Goal: Information Seeking & Learning: Find specific fact

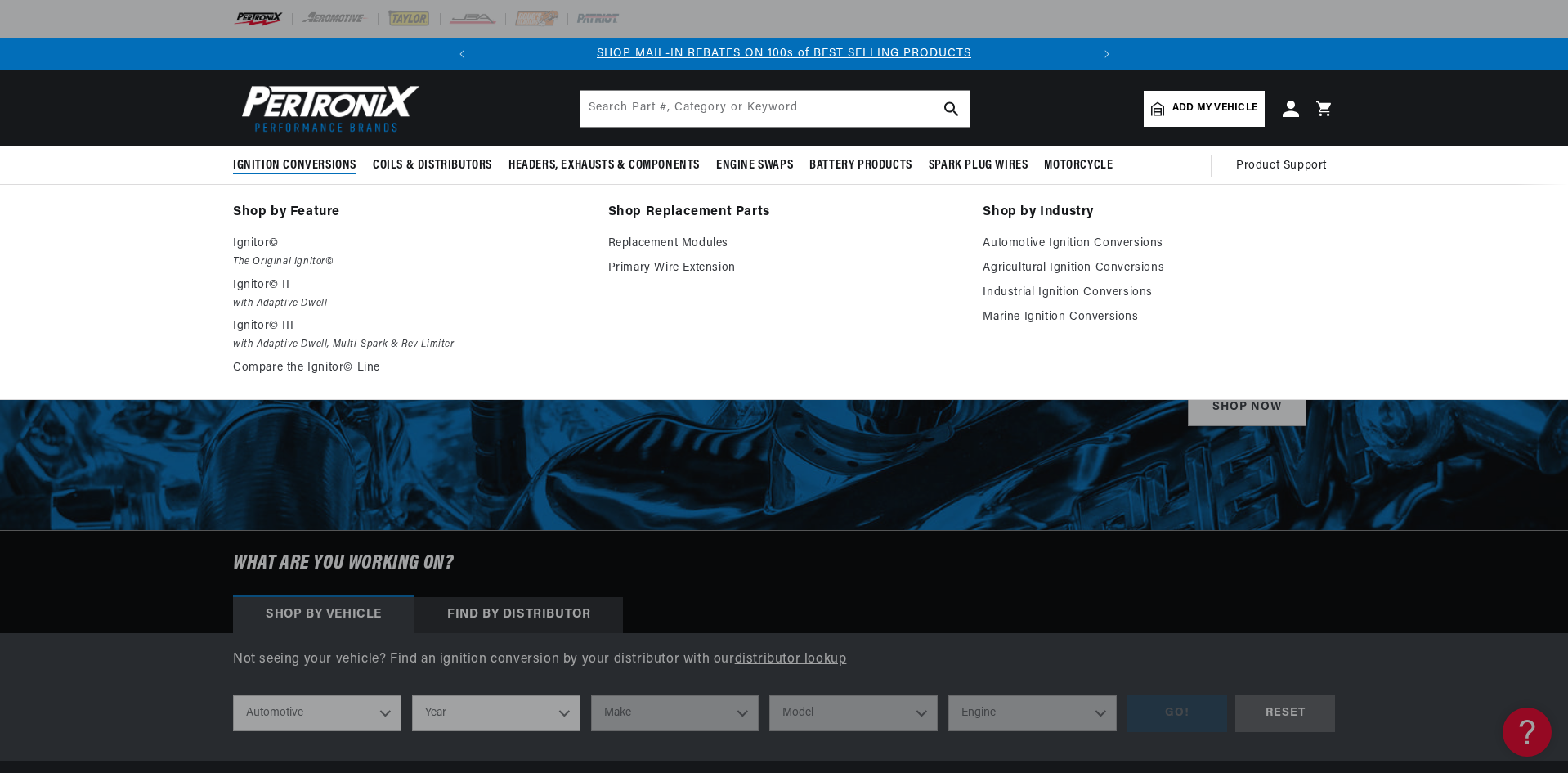
click at [268, 164] on span "Ignition Conversions" at bounding box center [294, 165] width 124 height 17
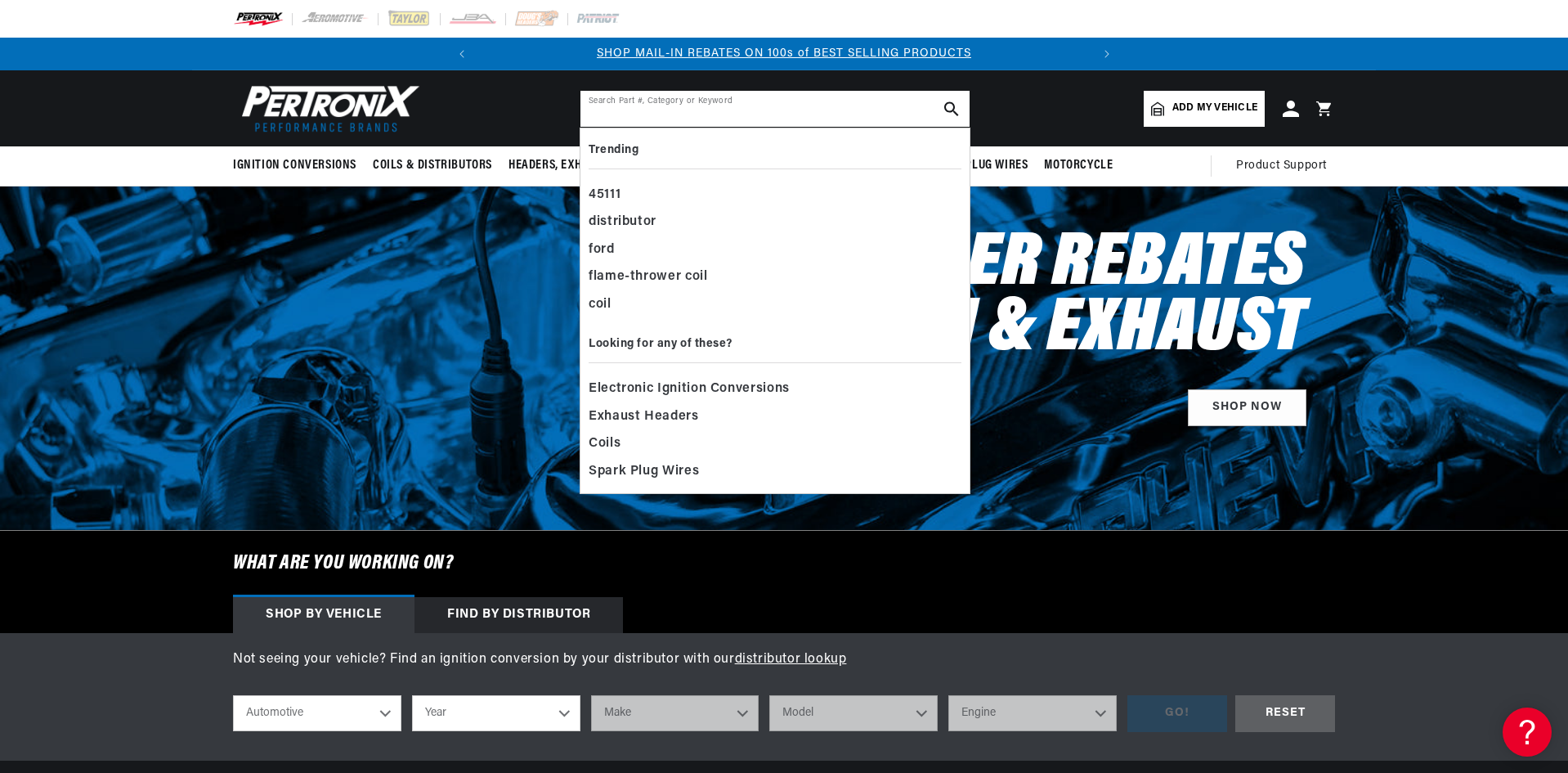
click at [649, 111] on input "text" at bounding box center [775, 109] width 389 height 36
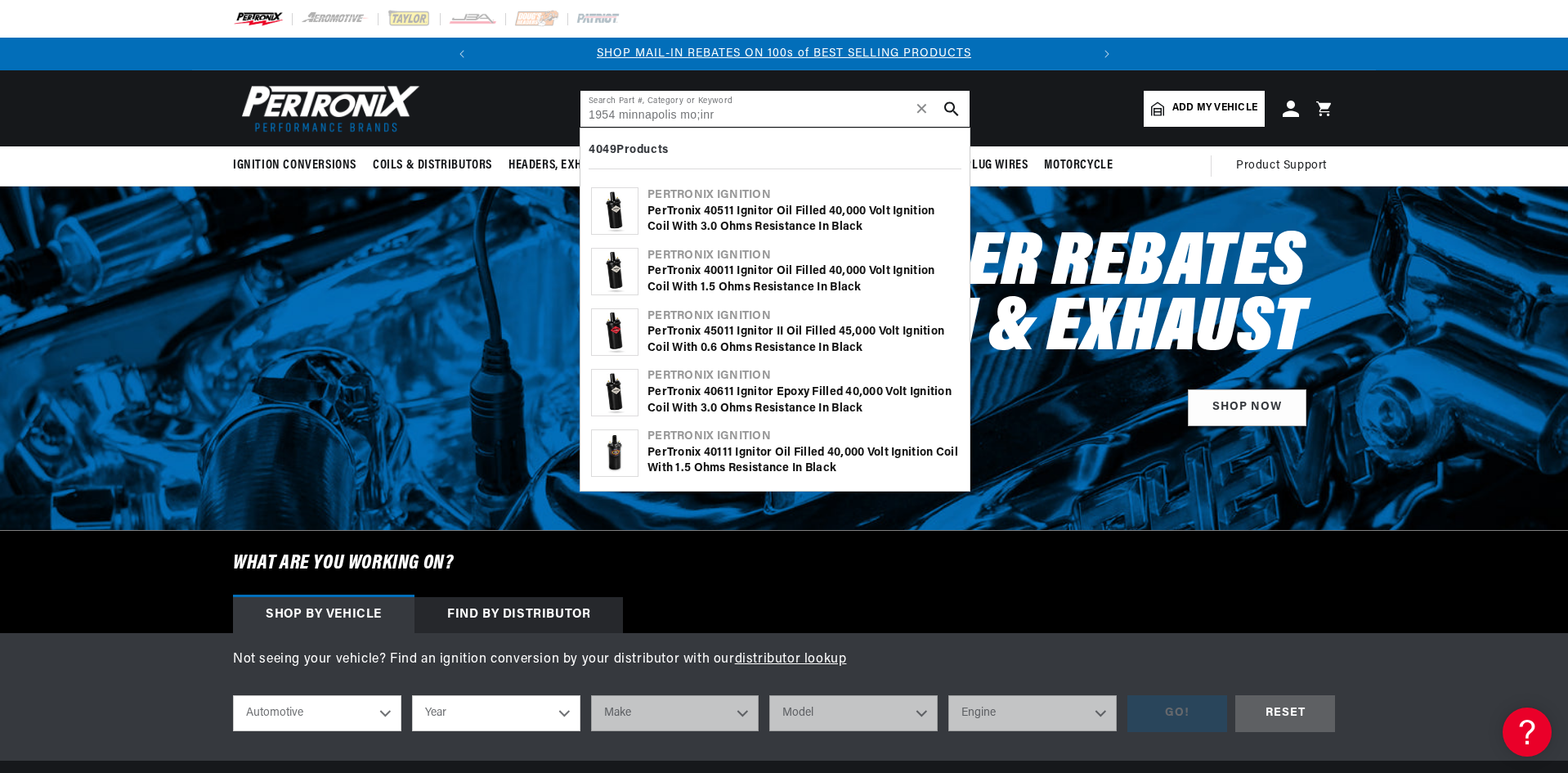
drag, startPoint x: 715, startPoint y: 115, endPoint x: 681, endPoint y: 126, distance: 35.7
click at [681, 126] on form "1954 minnapolis mo;inr Search Part #, Category or Keyword ✕ 4049 Products Pertr…" at bounding box center [775, 109] width 391 height 37
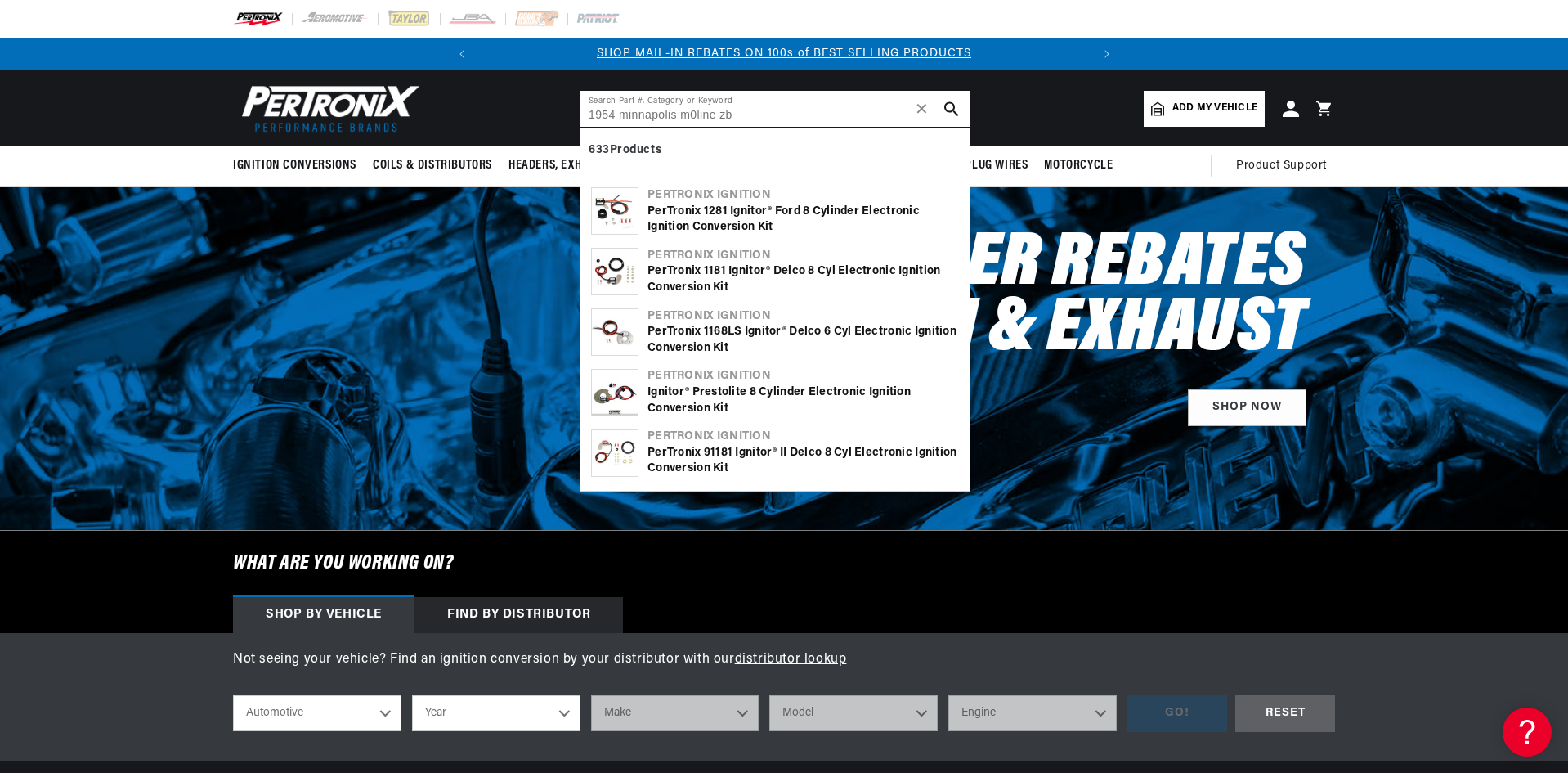
type input "1954 minnapolis m0line zb"
click at [950, 109] on icon "search button" at bounding box center [952, 109] width 15 height 15
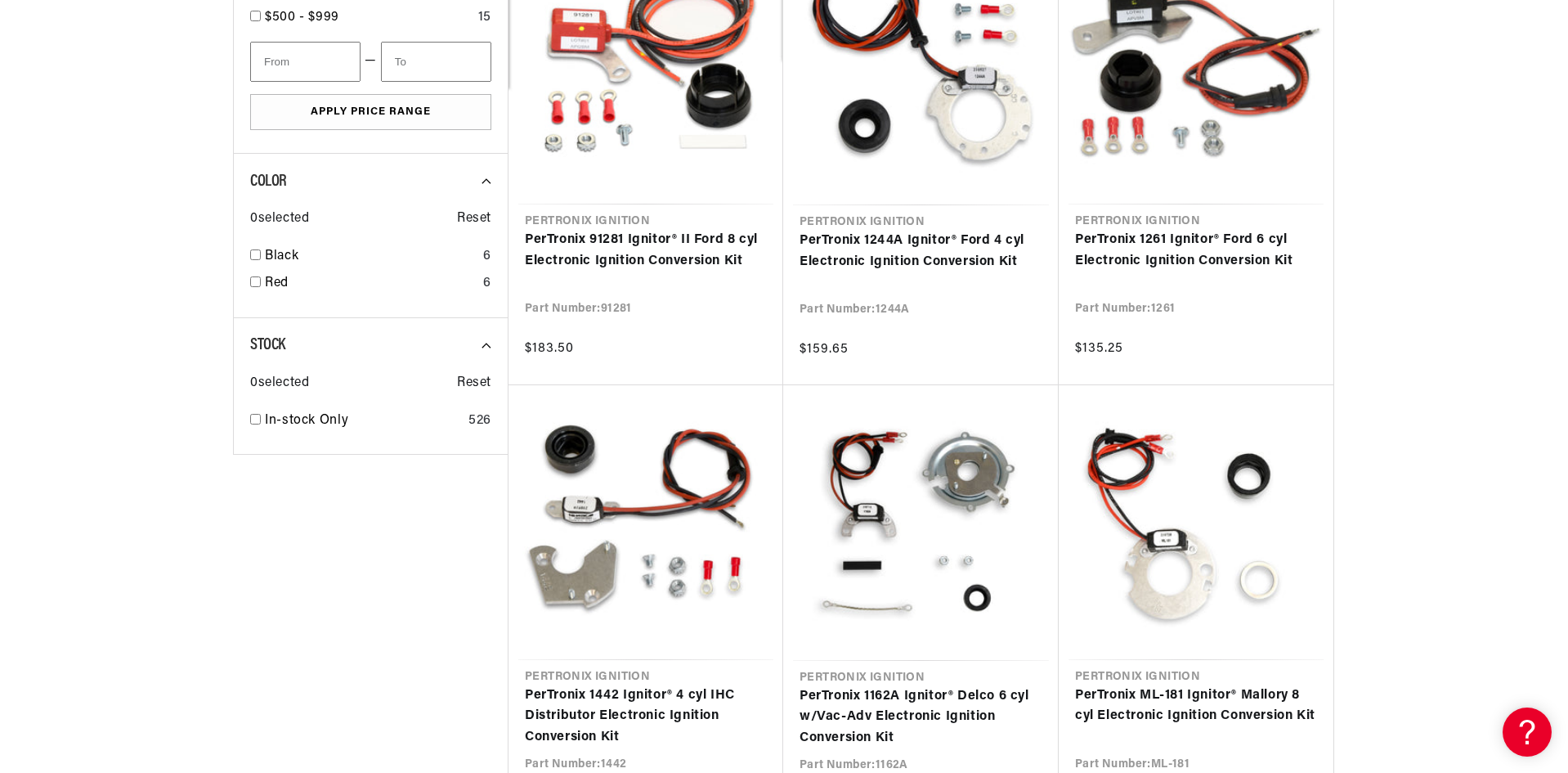
scroll to position [0, 611]
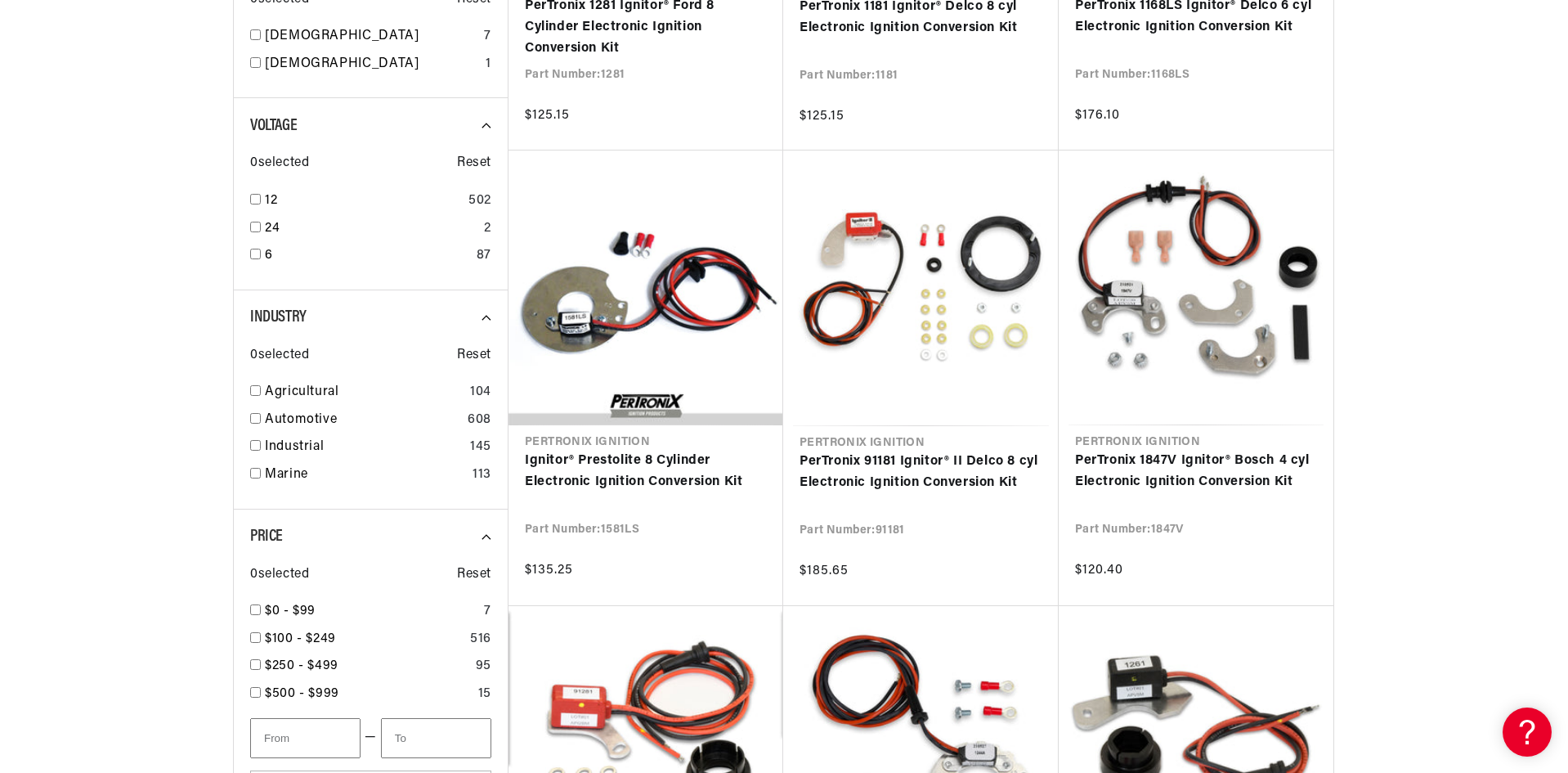
scroll to position [0, 0]
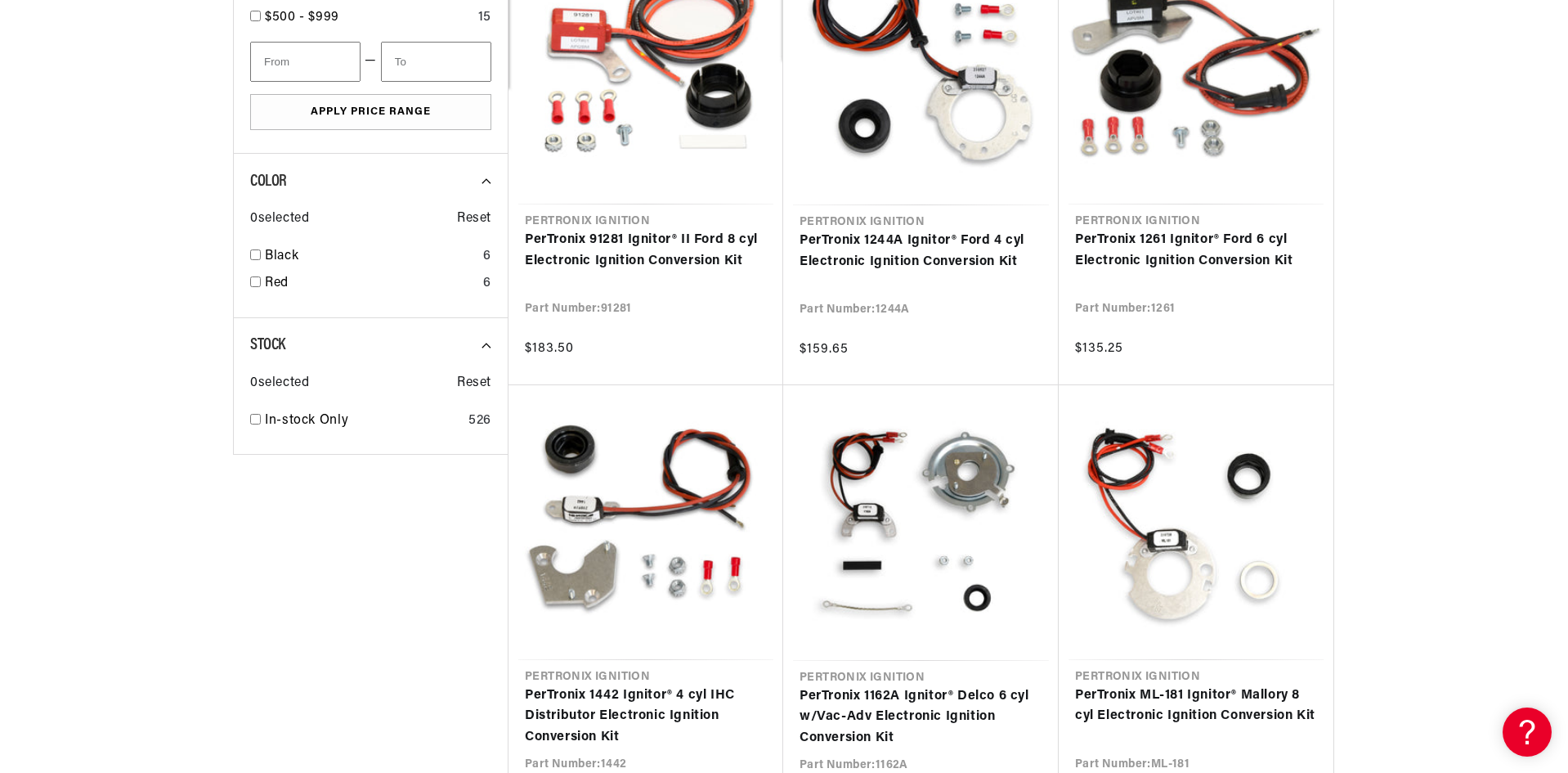
type input "Marine"
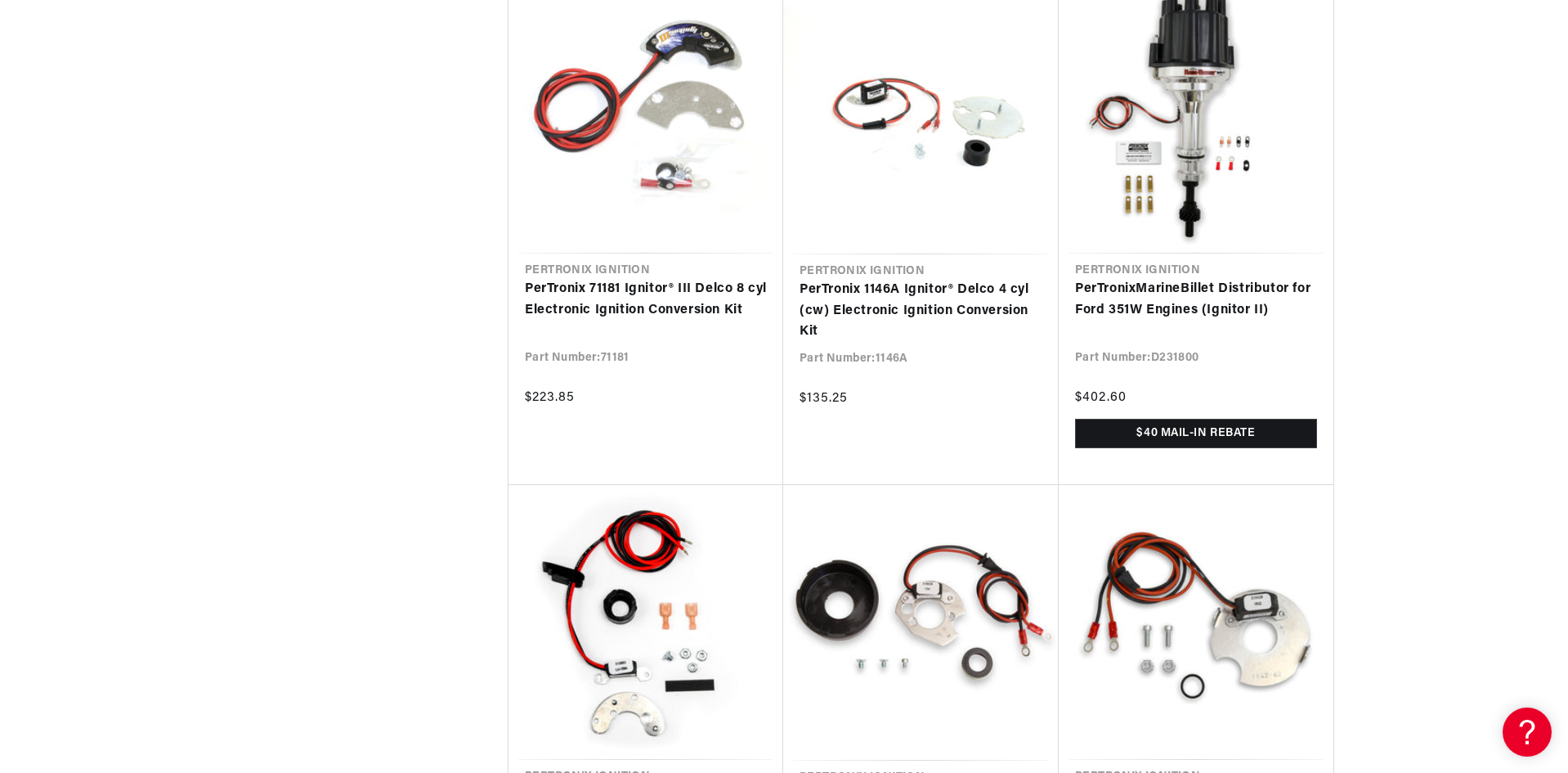
scroll to position [3536, 0]
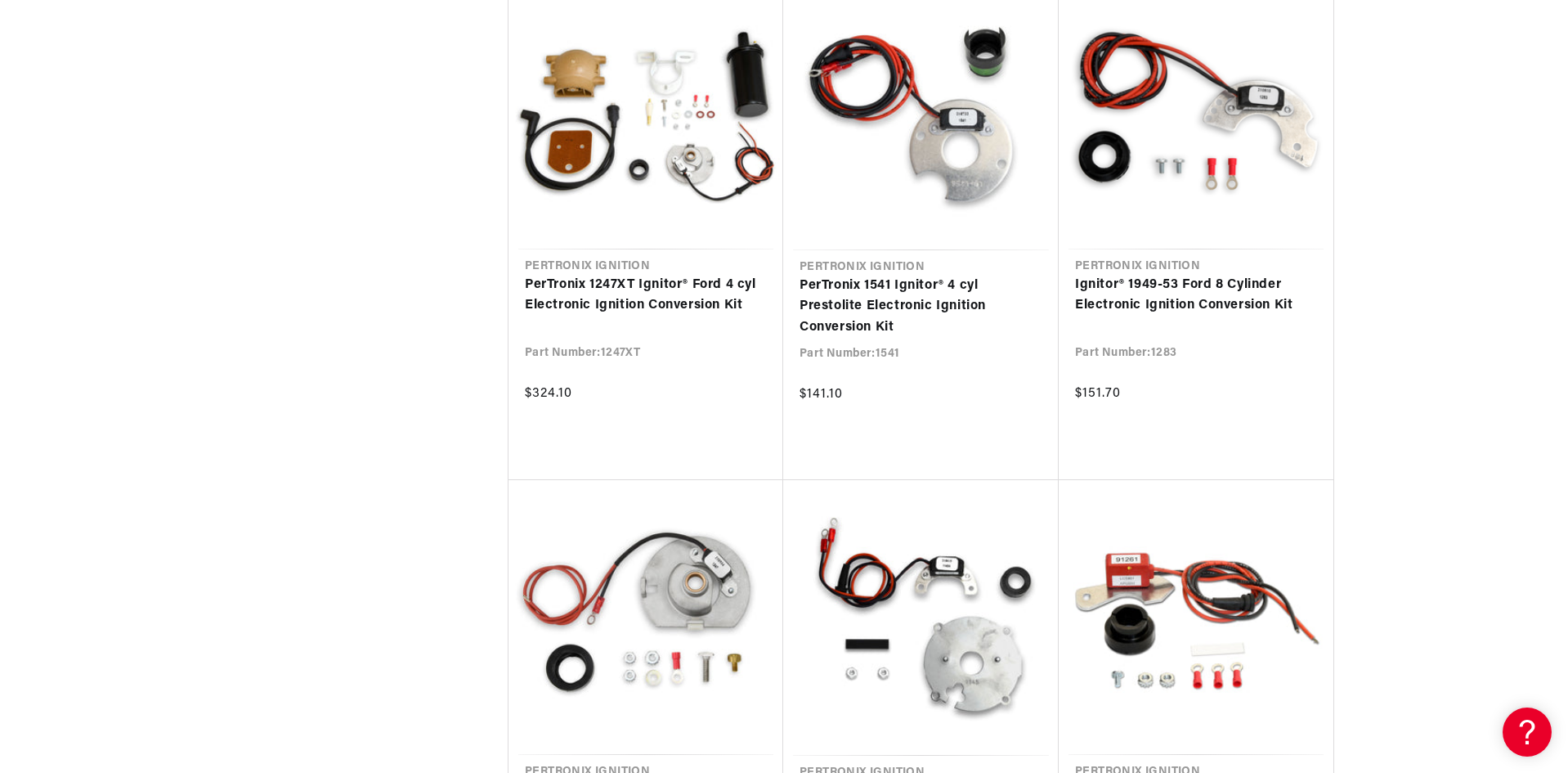
scroll to position [5564, 0]
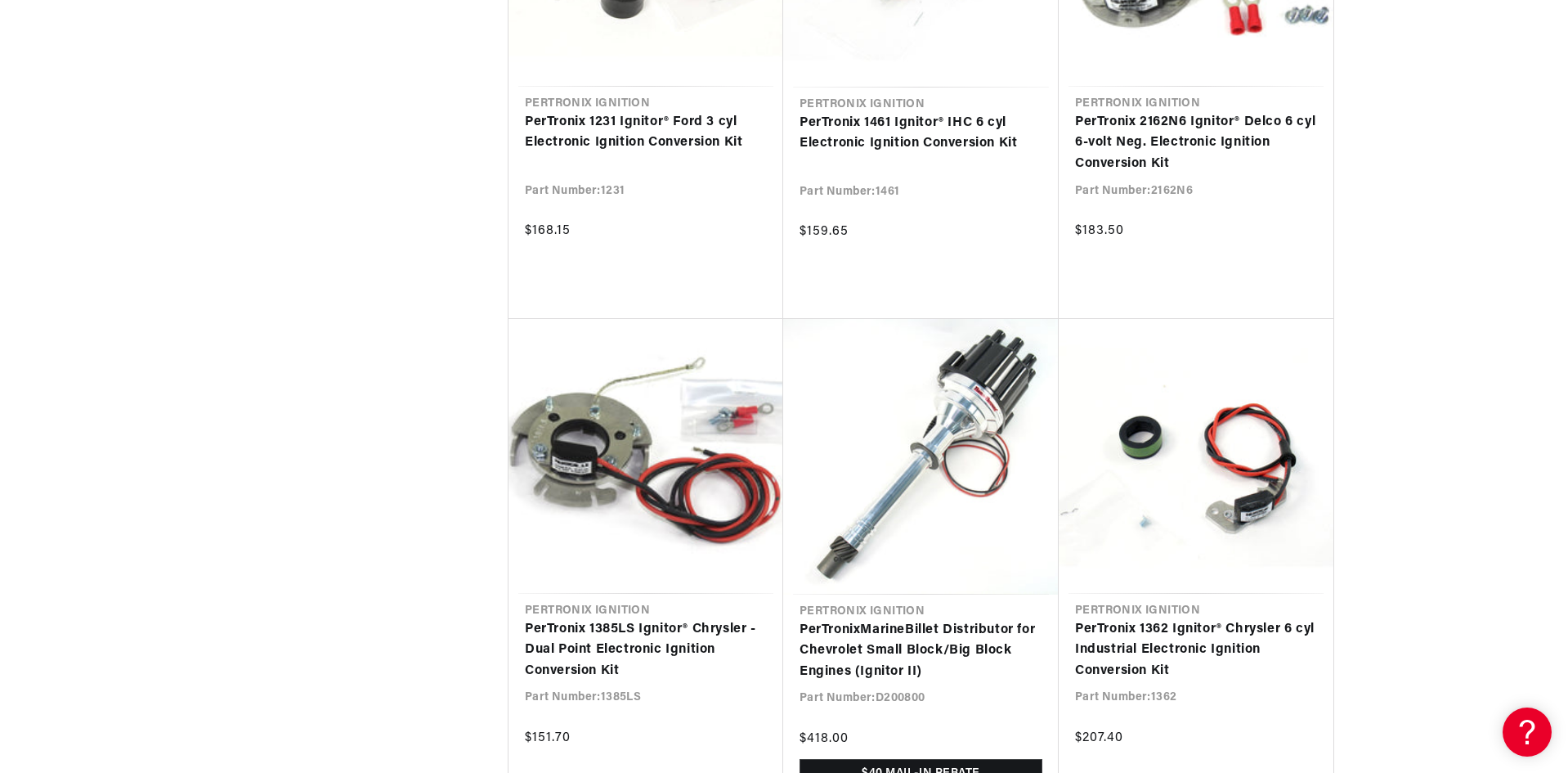
scroll to position [0, 611]
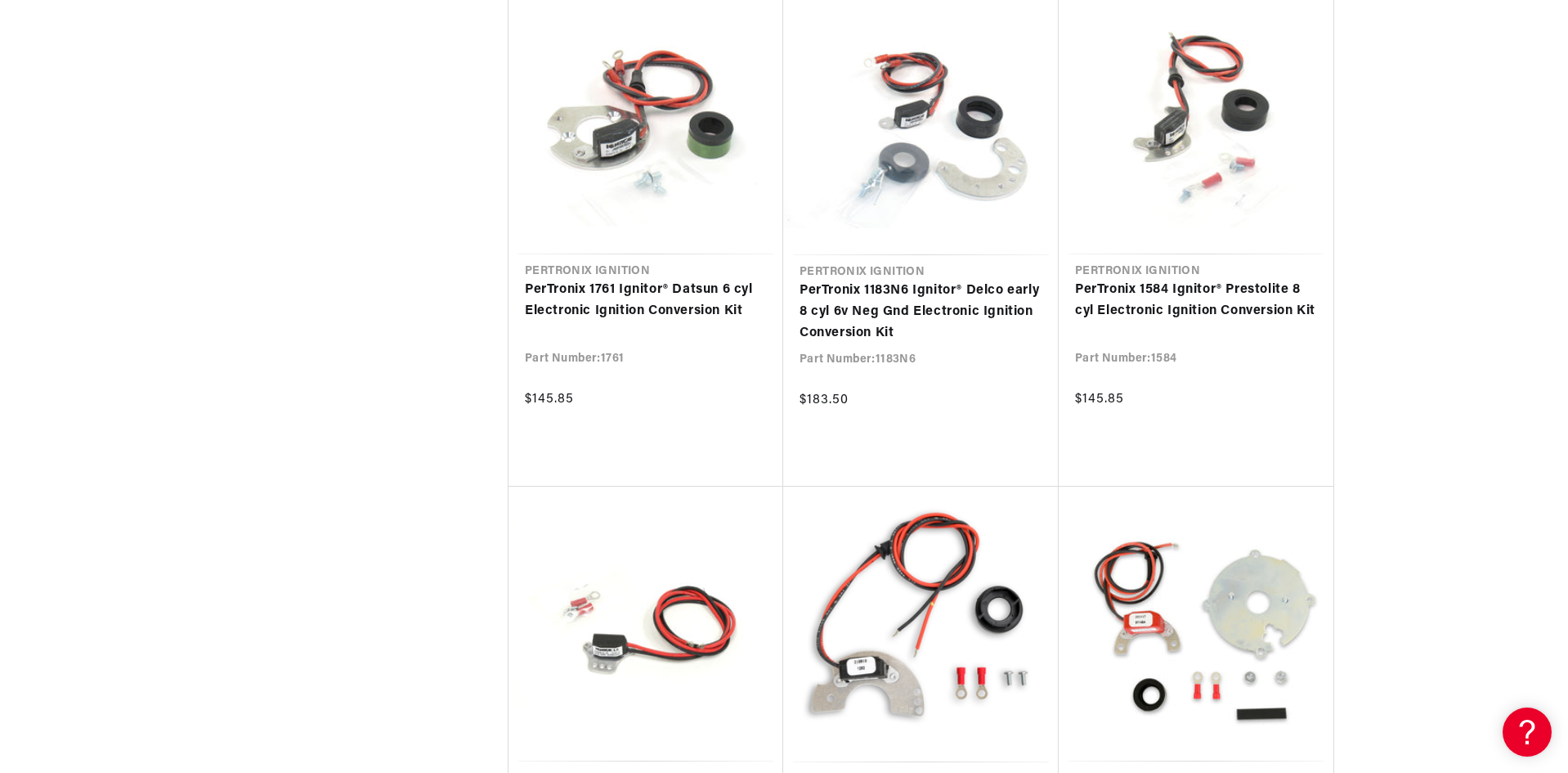
scroll to position [9622, 0]
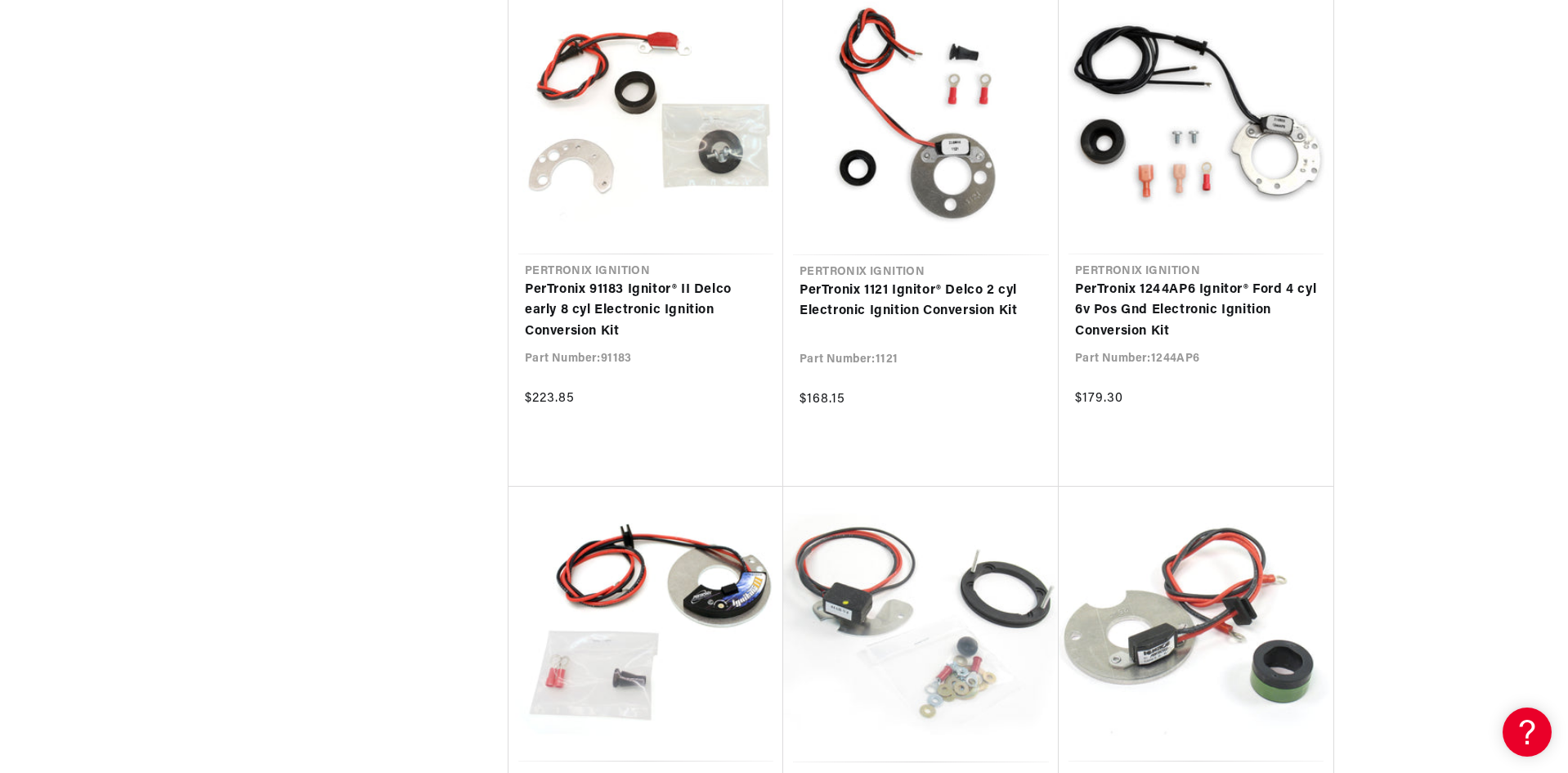
scroll to position [11650, 0]
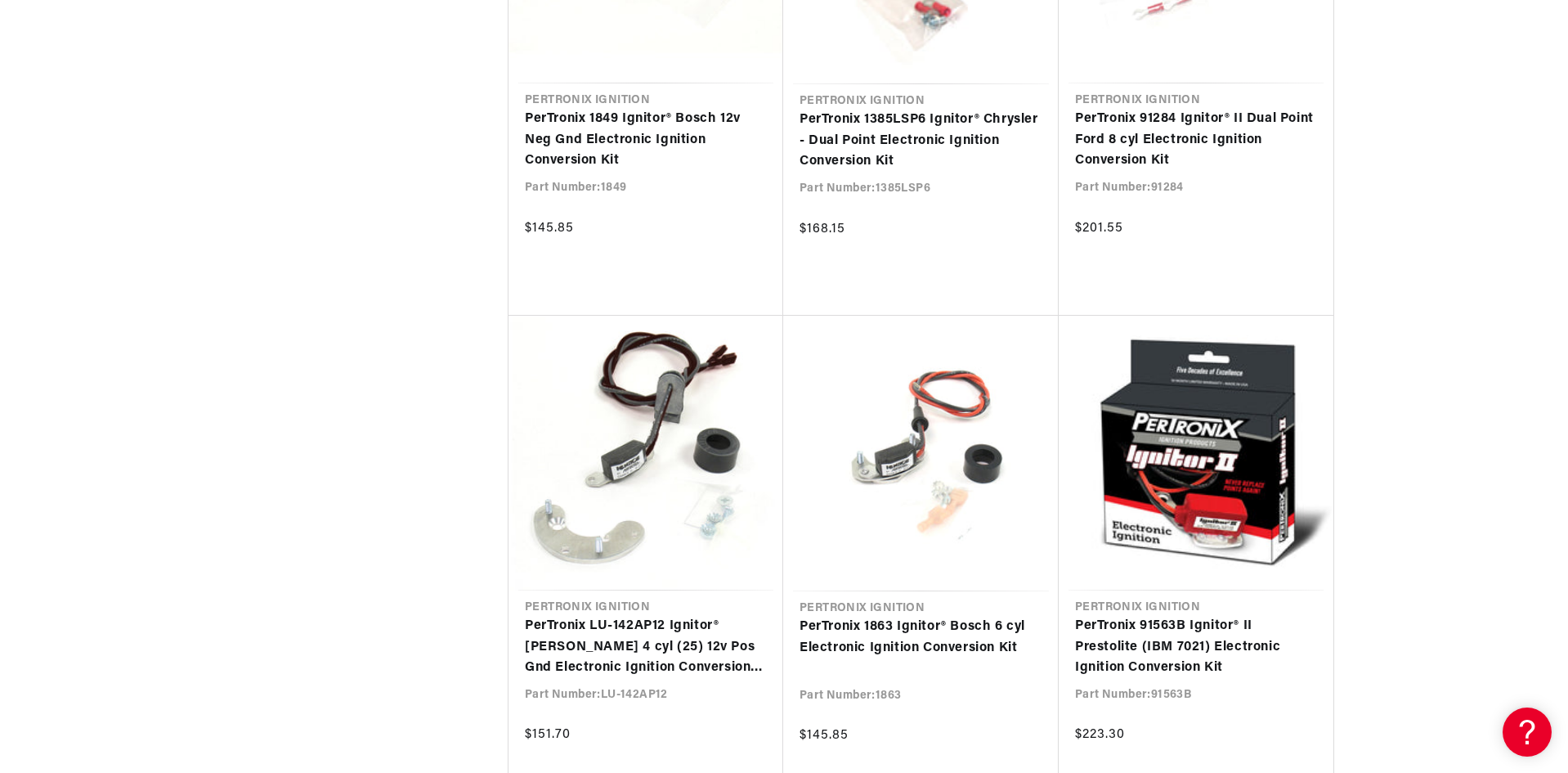
scroll to position [0, 611]
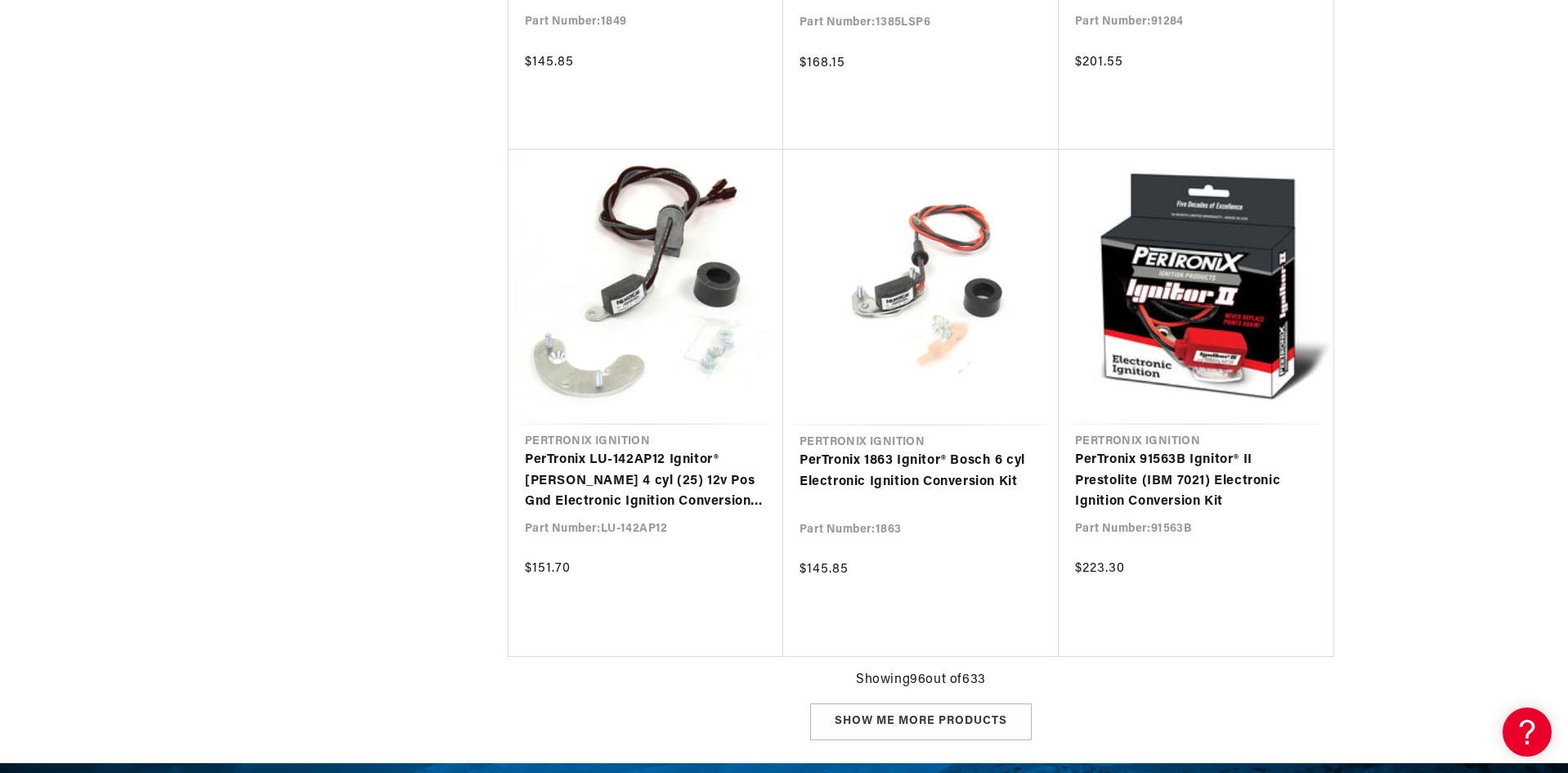
scroll to position [14355, 0]
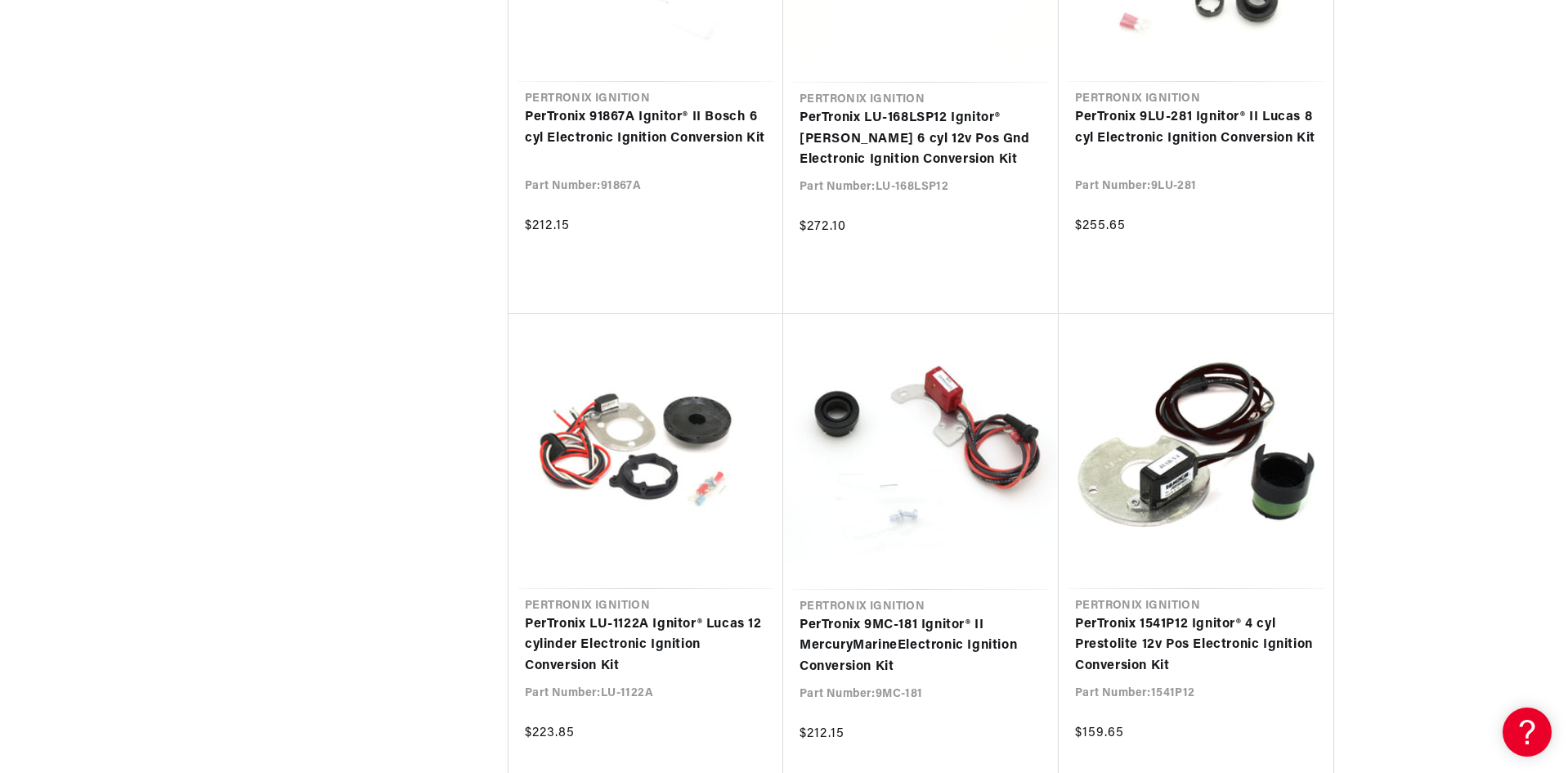
scroll to position [0, 611]
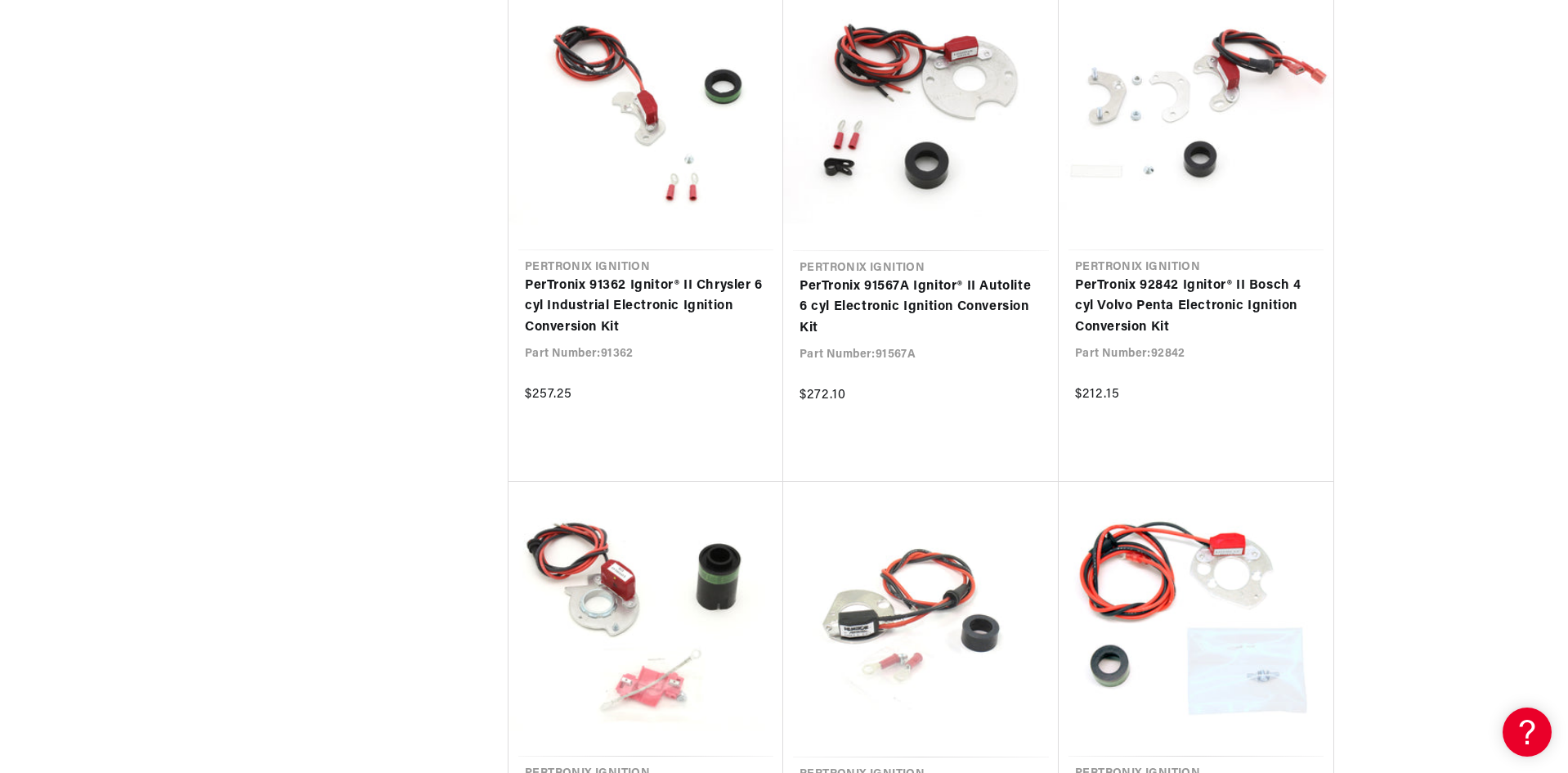
scroll to position [19765, 0]
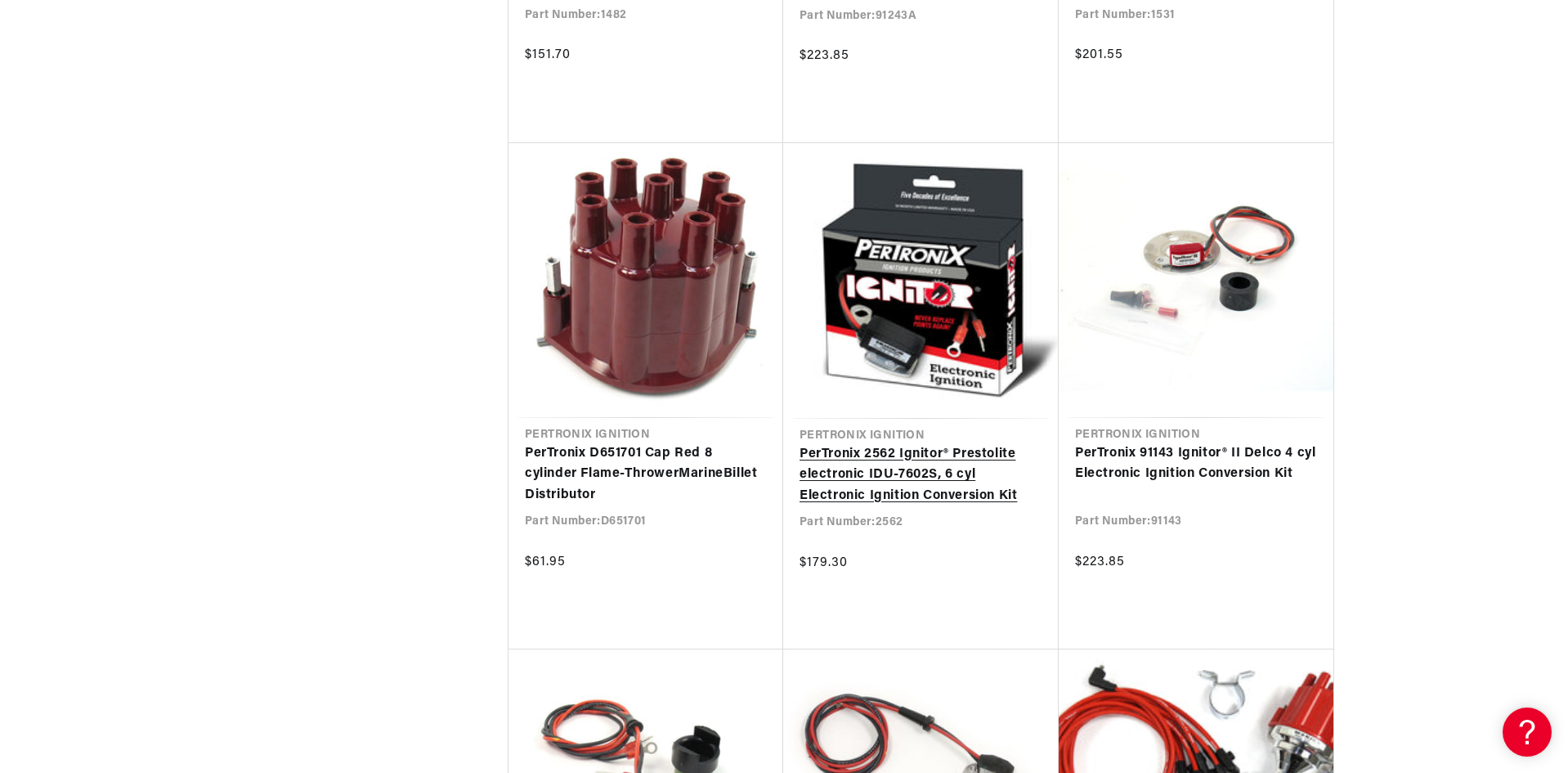
scroll to position [0, 611]
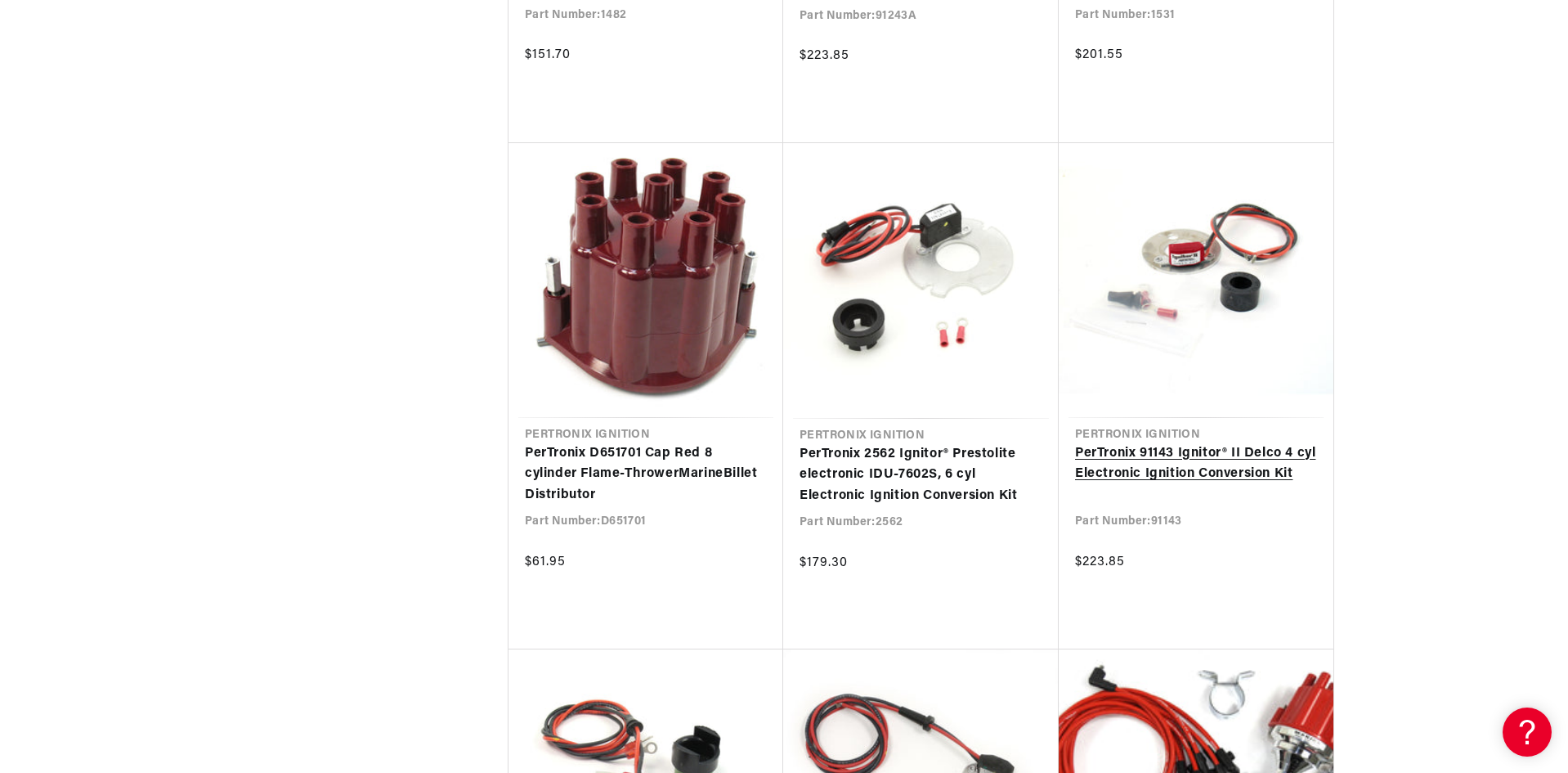
click at [1153, 455] on link "PerTronix 91143 Ignitor® II Delco 4 cyl Electronic Ignition Conversion Kit" at bounding box center [1196, 464] width 242 height 42
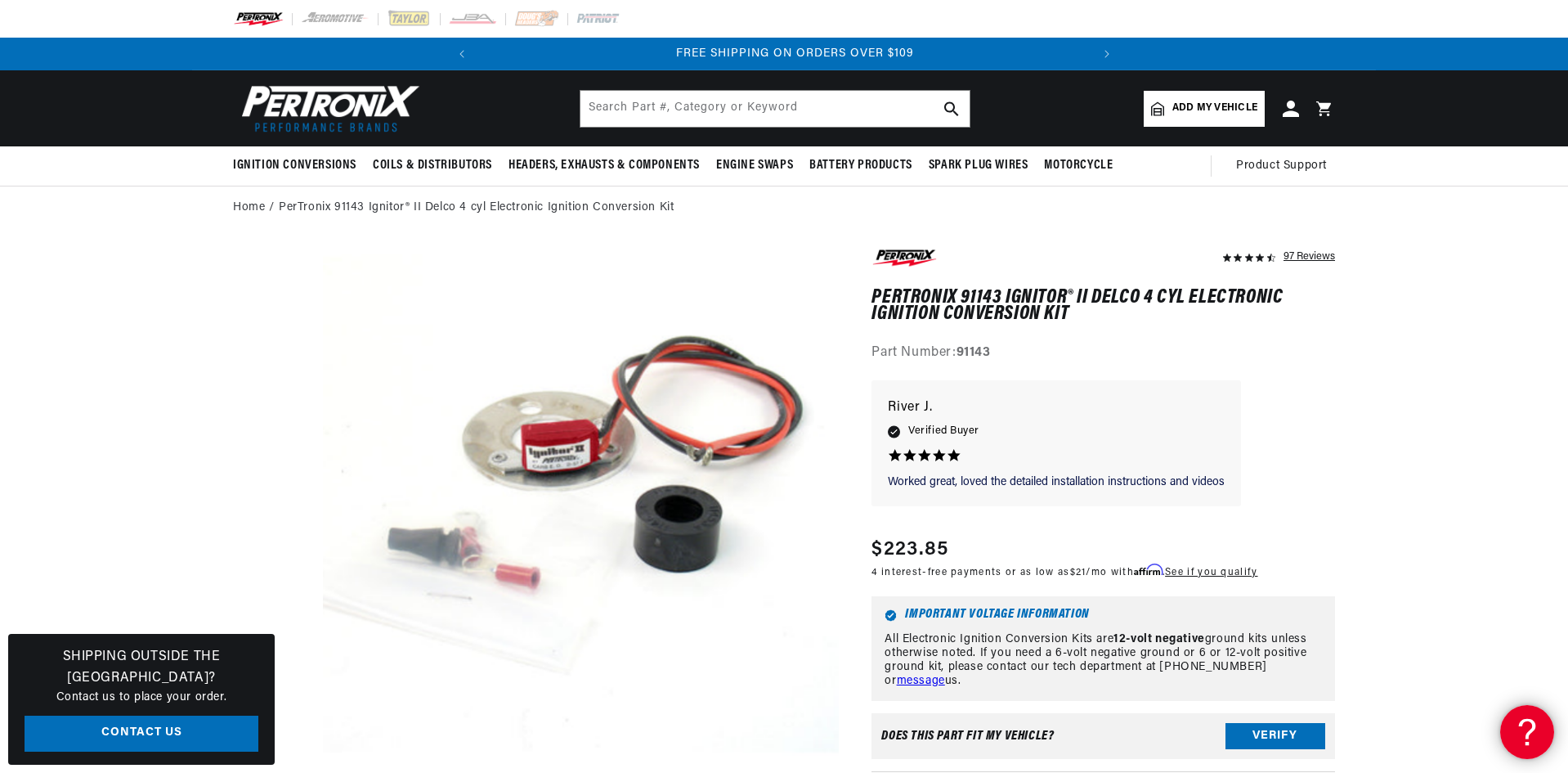
scroll to position [0, 611]
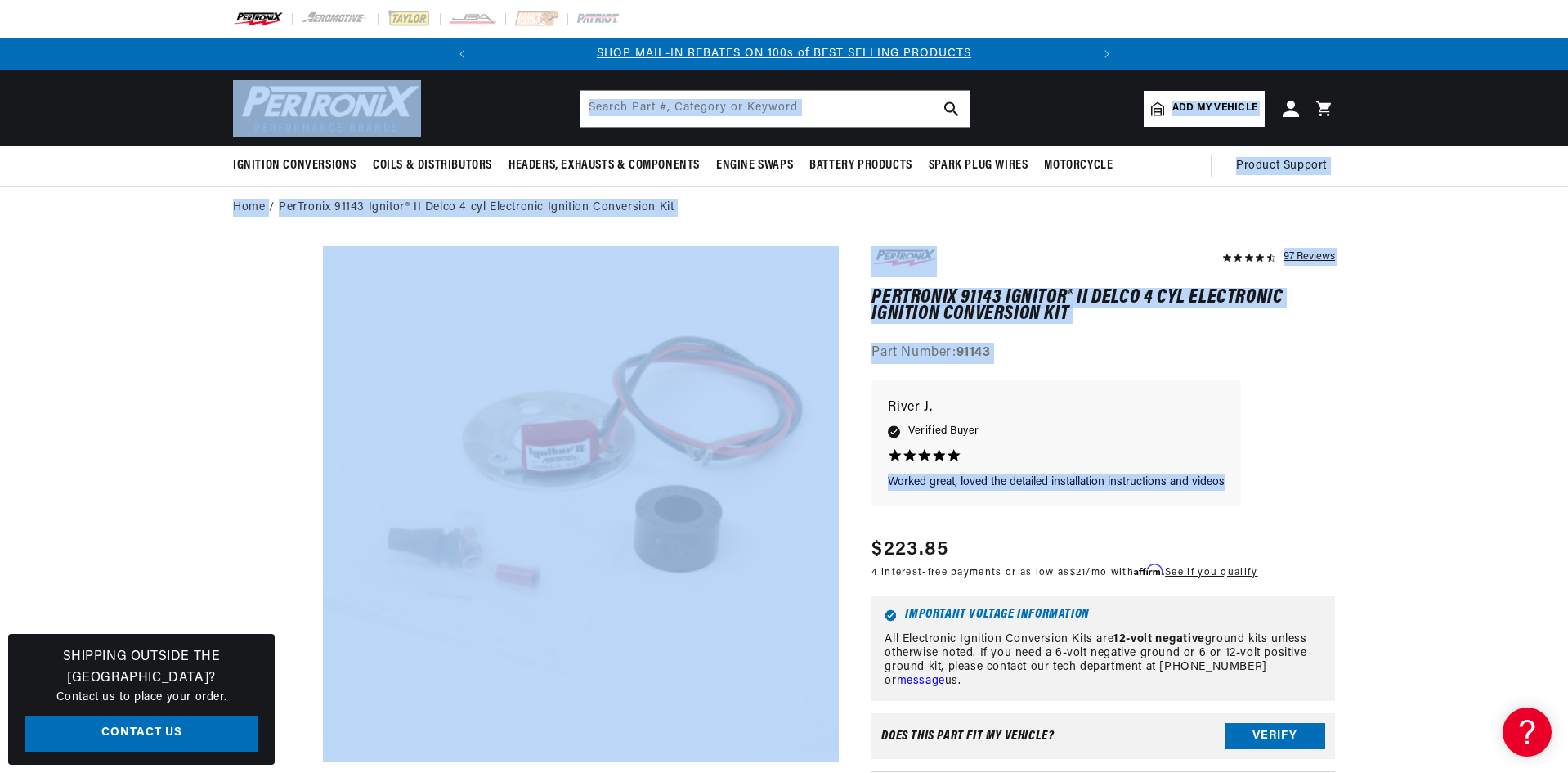
drag, startPoint x: 1566, startPoint y: 165, endPoint x: 1569, endPoint y: 471, distance: 306.0
click at [1568, 471] on html "Skip to content Your cart Your cart is empty Get the right parts the first time…" at bounding box center [784, 386] width 1568 height 773
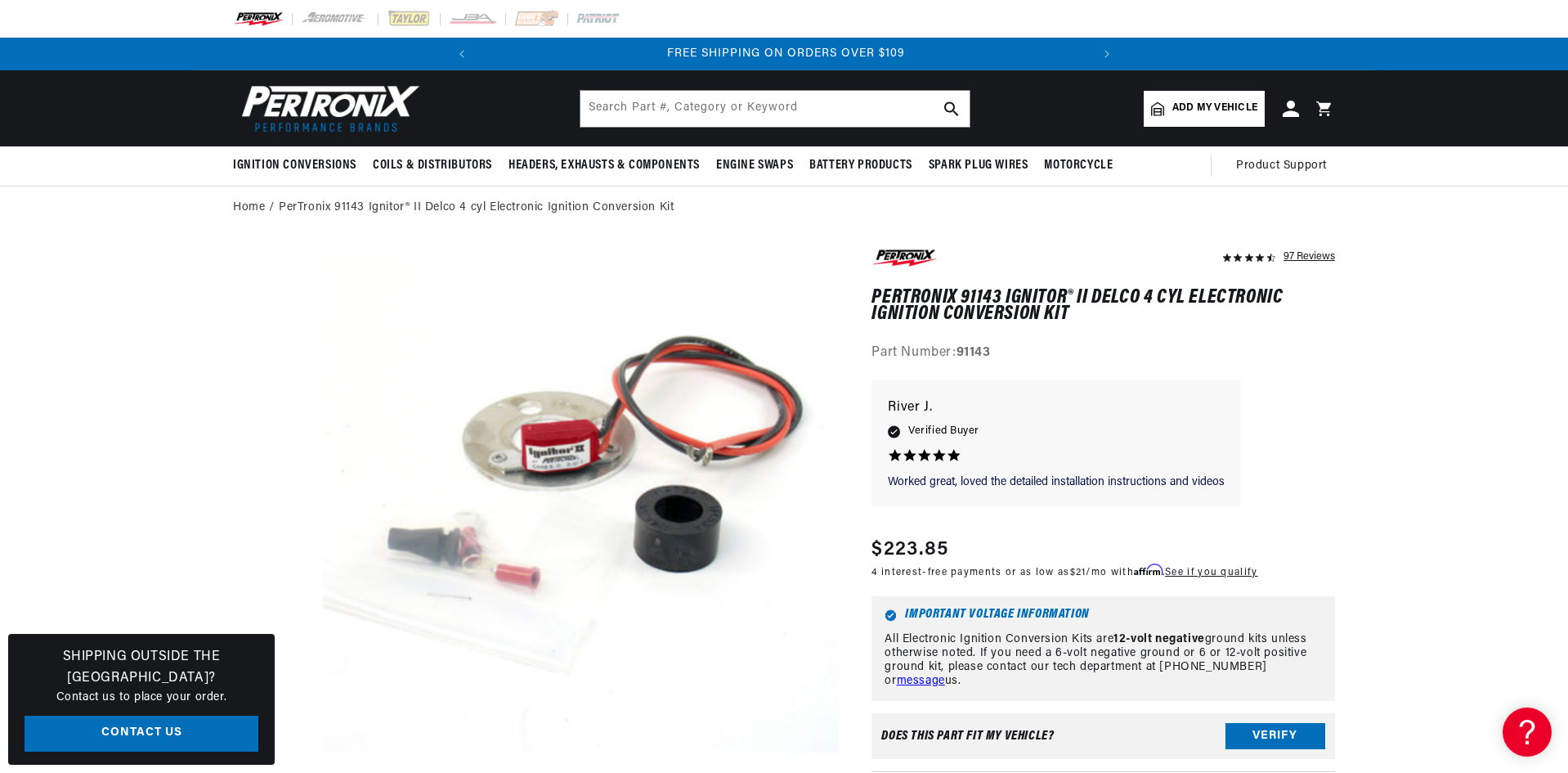
click at [1278, 734] on button "Verify" at bounding box center [1274, 736] width 99 height 26
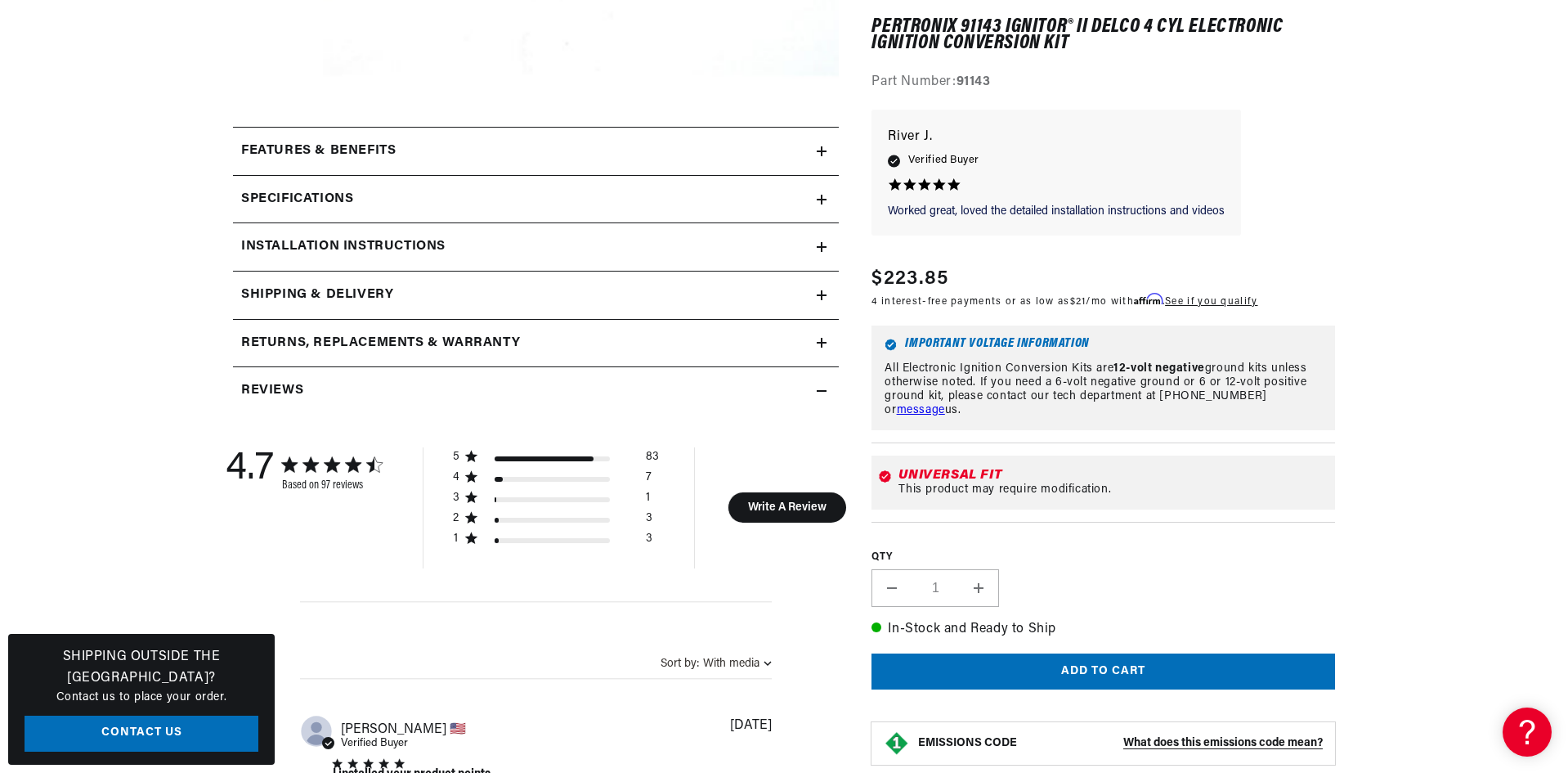
scroll to position [0, 611]
click at [823, 253] on summary "Installation instructions" at bounding box center [536, 246] width 606 height 47
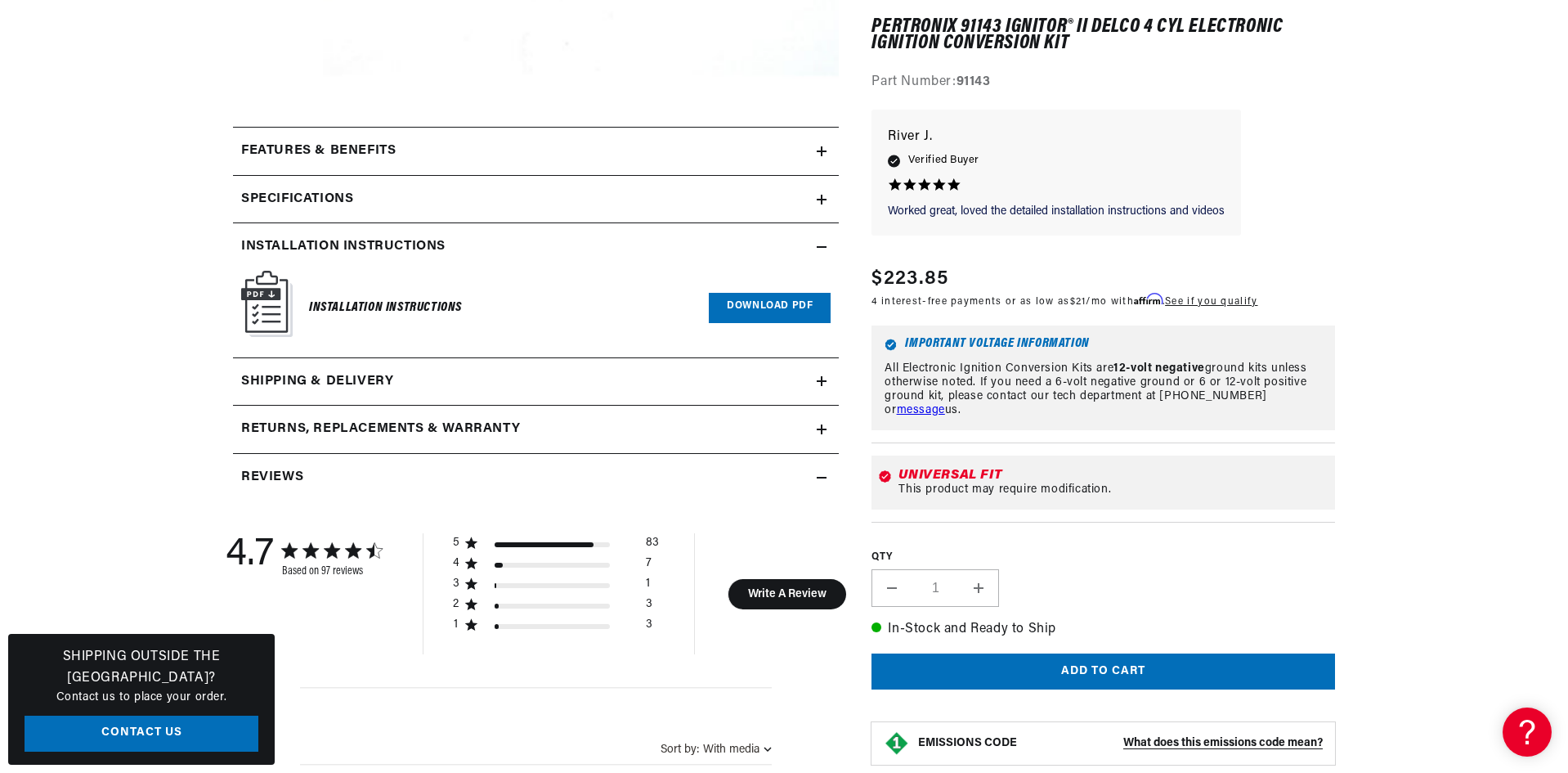
click at [821, 250] on icon at bounding box center [821, 247] width 10 height 10
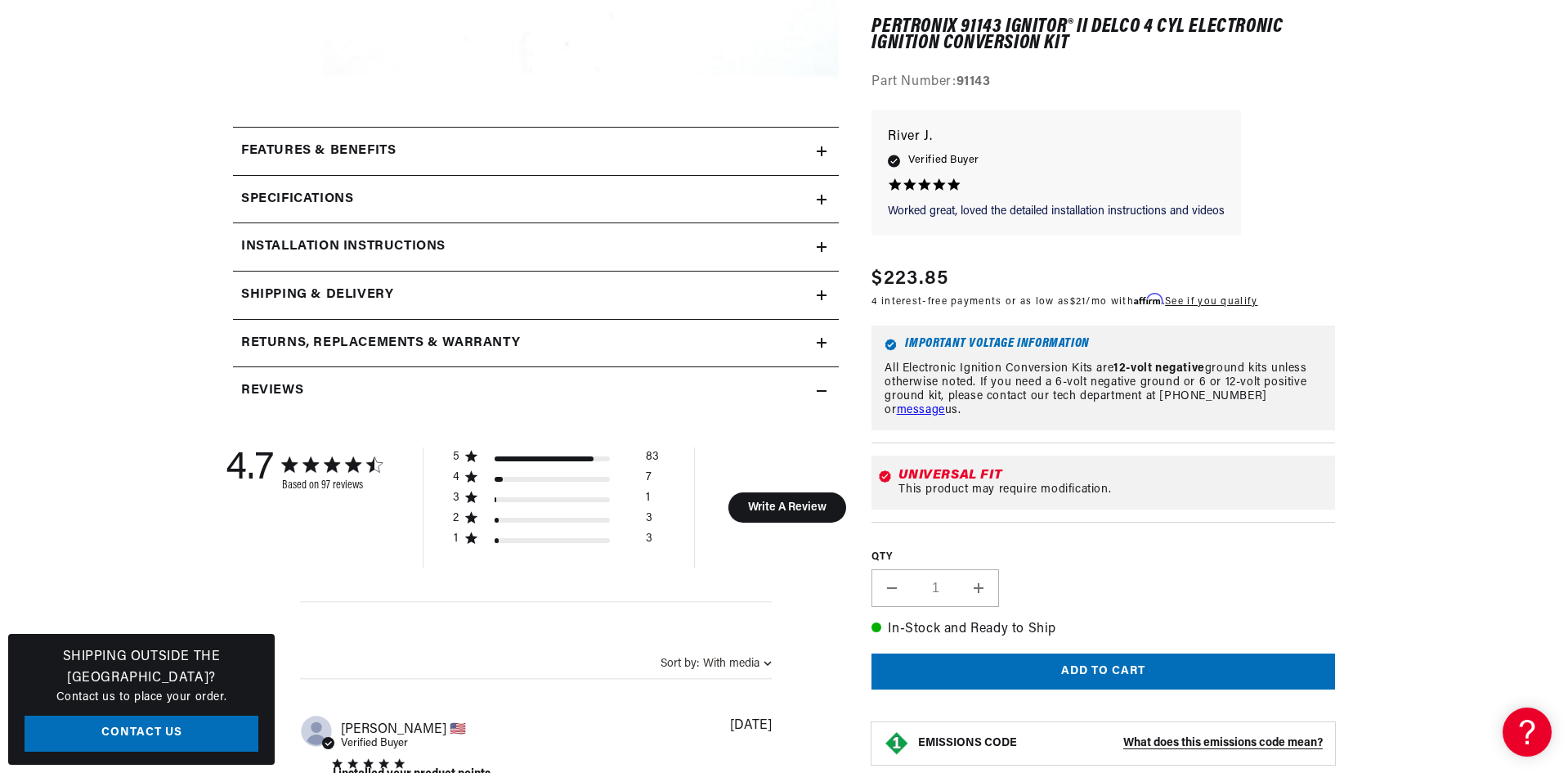
scroll to position [0, 0]
click at [822, 194] on icon at bounding box center [821, 199] width 10 height 10
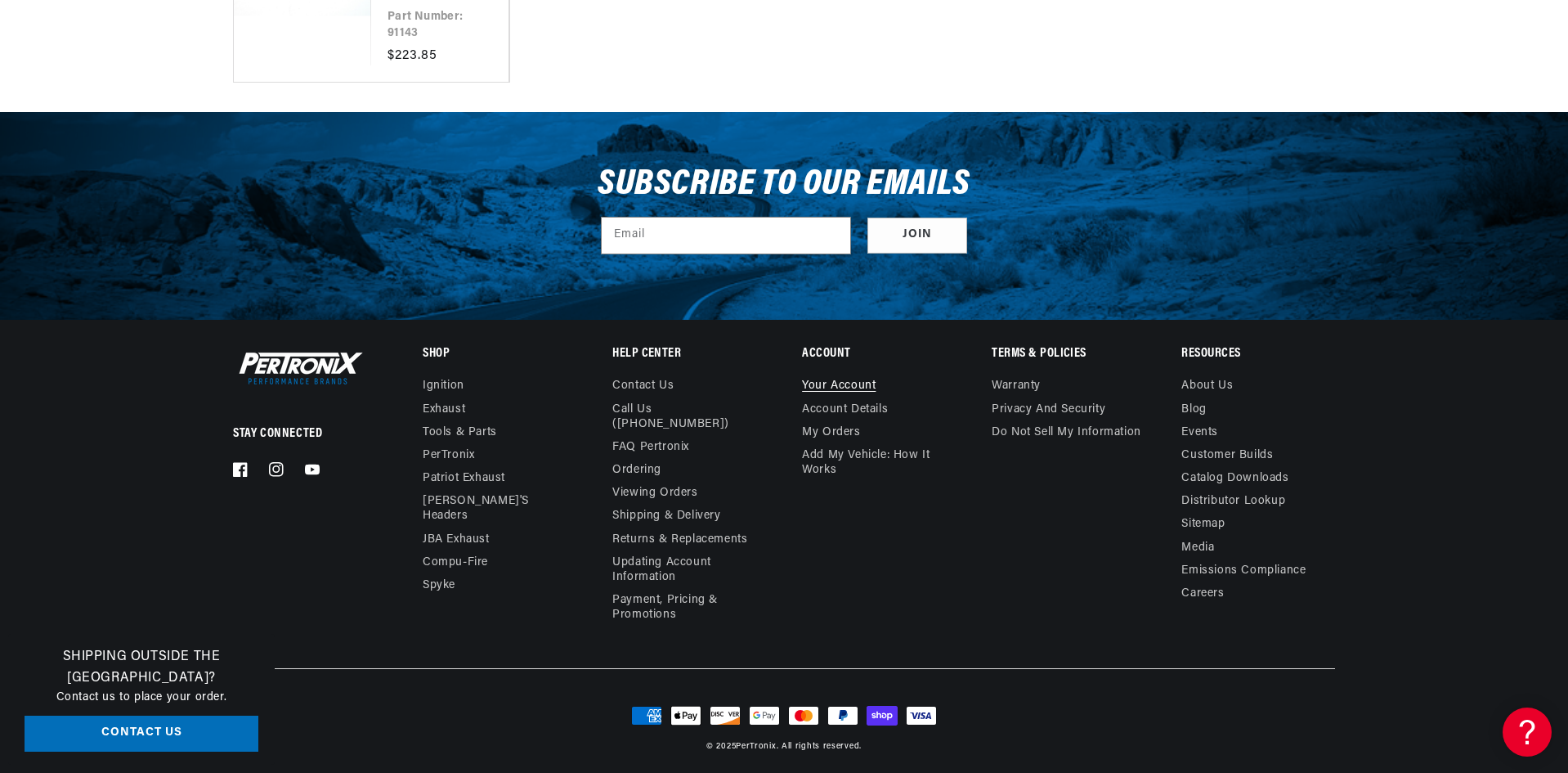
click at [851, 389] on link "Your account" at bounding box center [838, 388] width 73 height 19
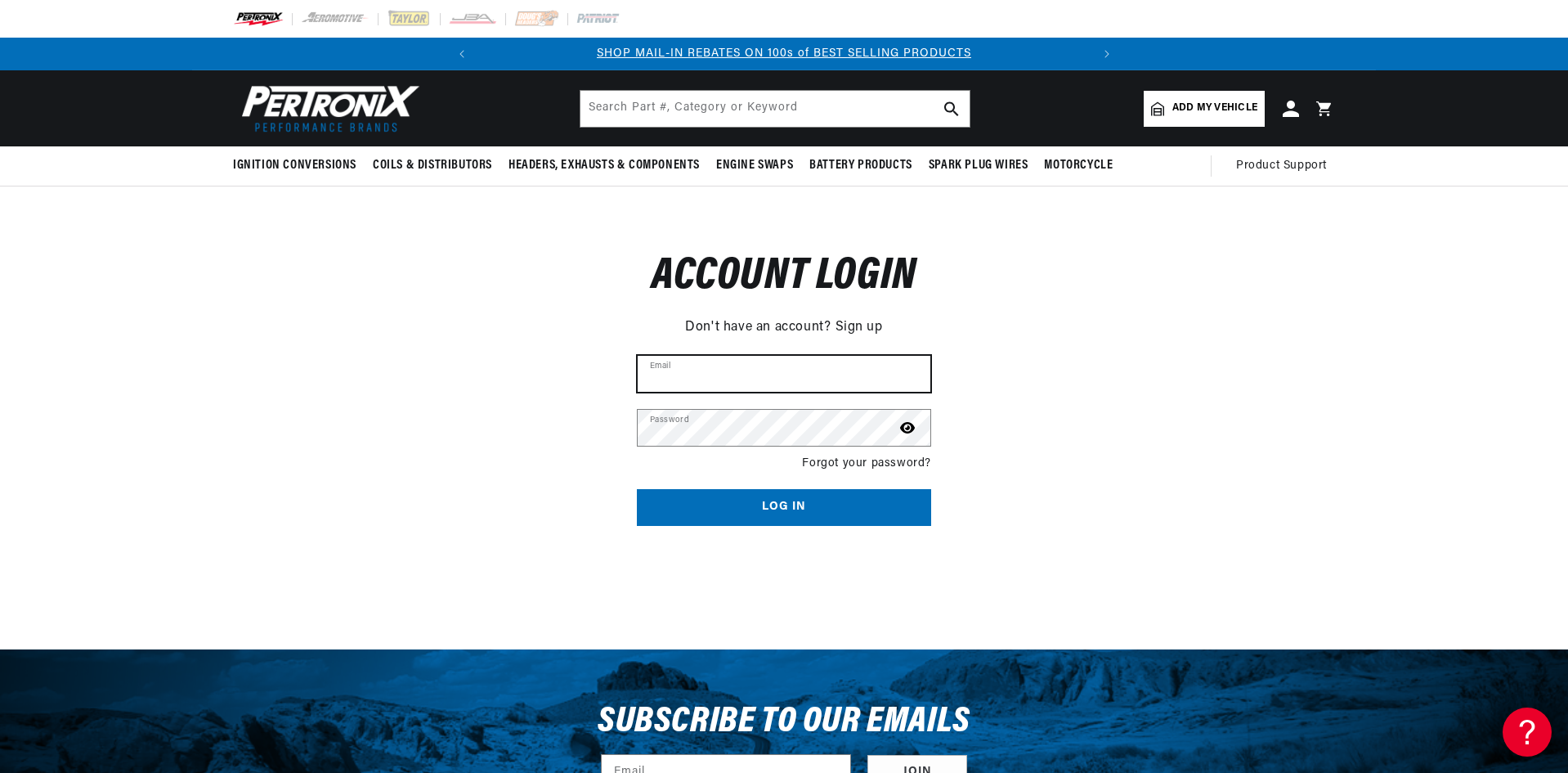
click at [787, 372] on input "Email" at bounding box center [784, 373] width 293 height 36
click at [725, 371] on input "Email" at bounding box center [784, 373] width 293 height 36
type input "ssmig@speednetllc.com"
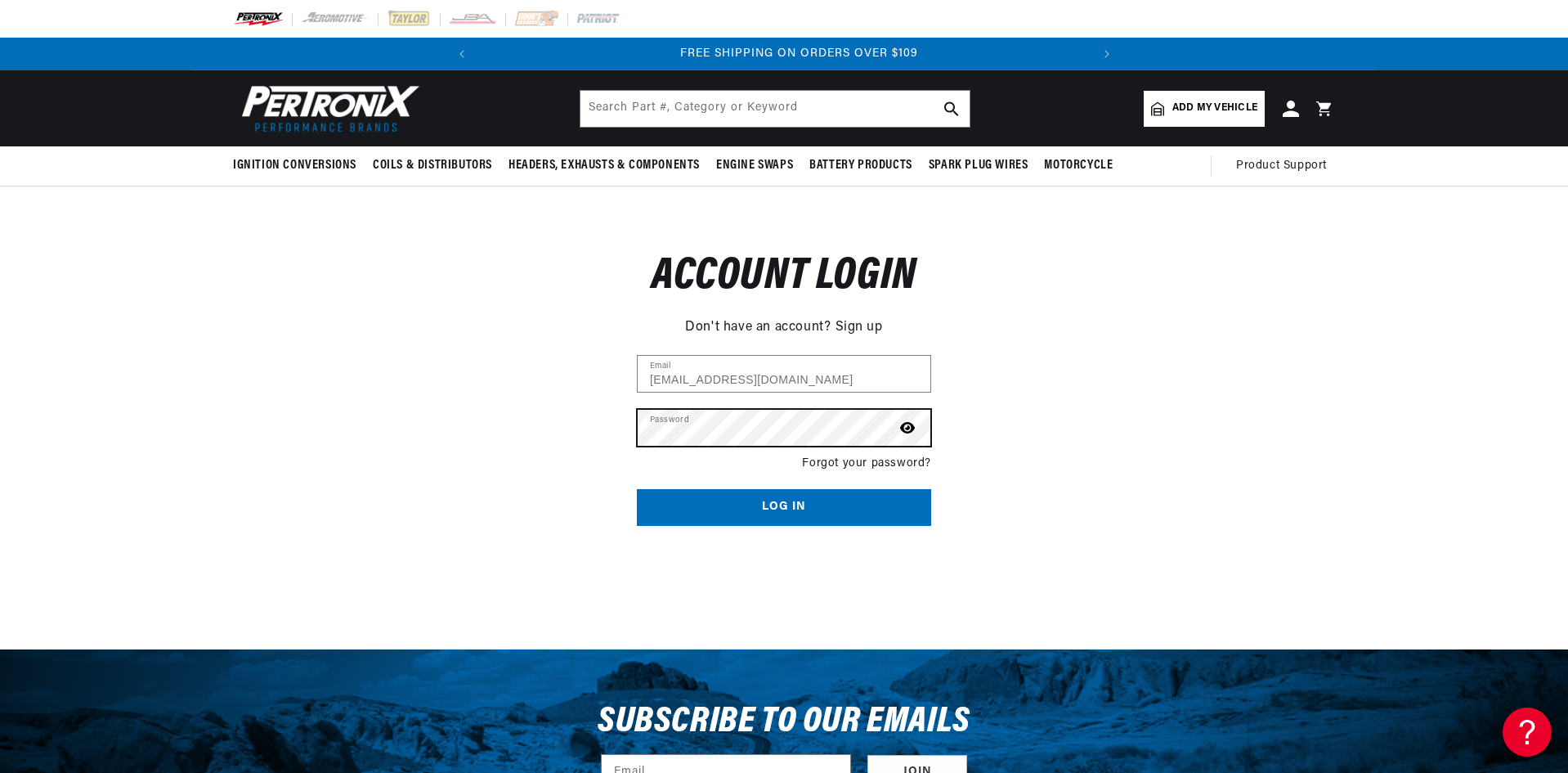
scroll to position [0, 611]
click at [752, 497] on button "Log in" at bounding box center [784, 507] width 294 height 37
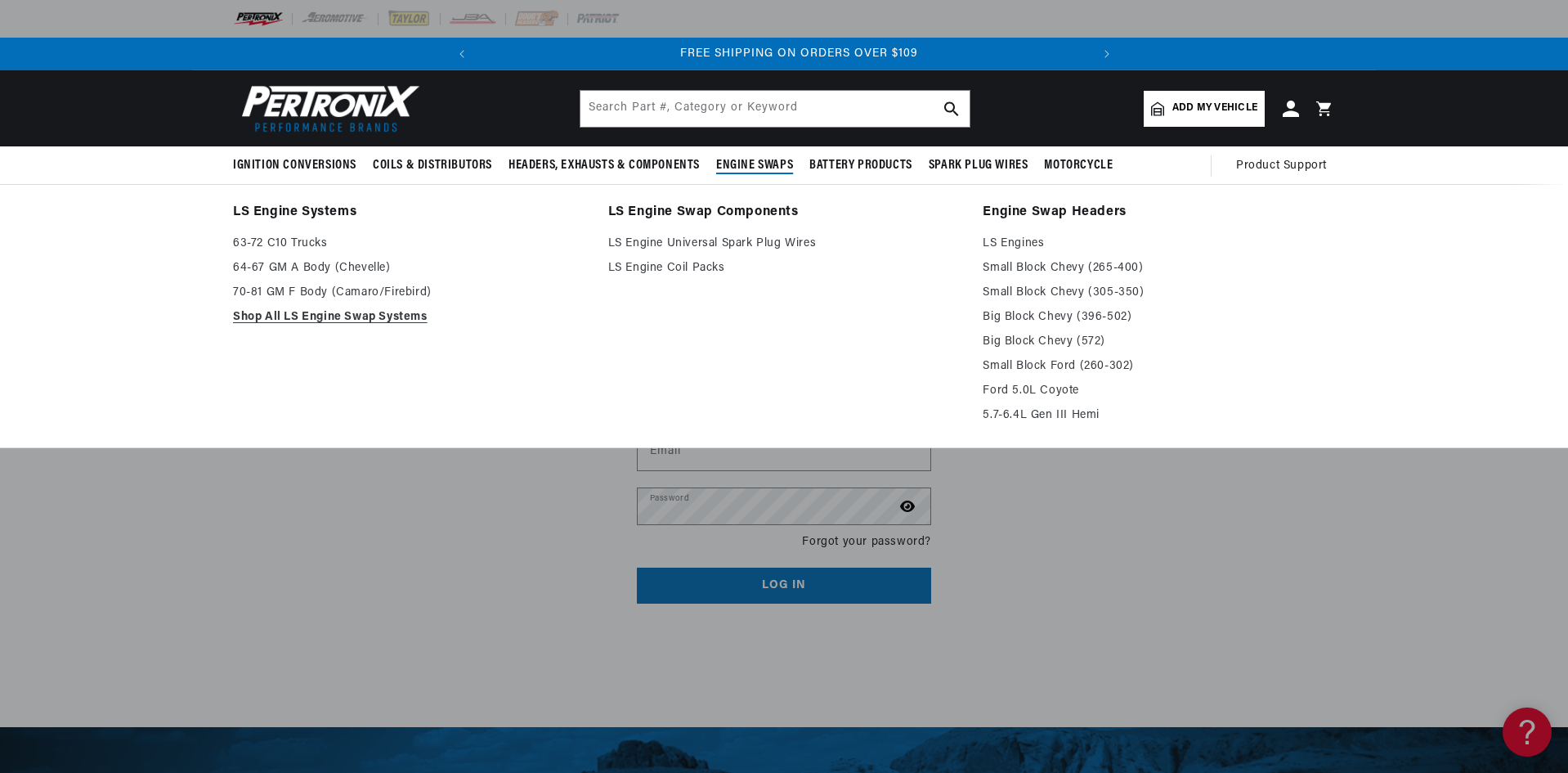
scroll to position [0, 611]
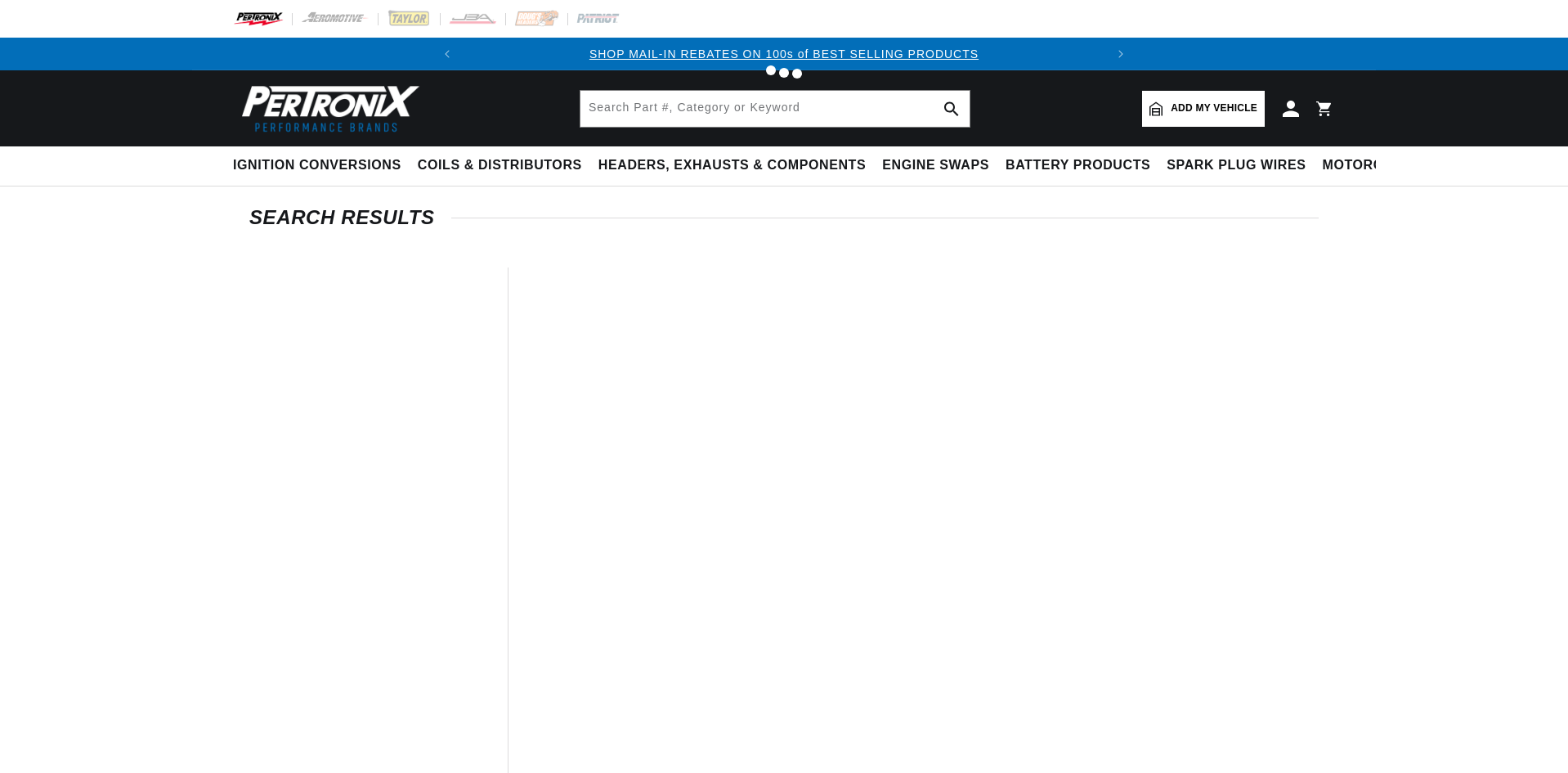
type input "Marine"
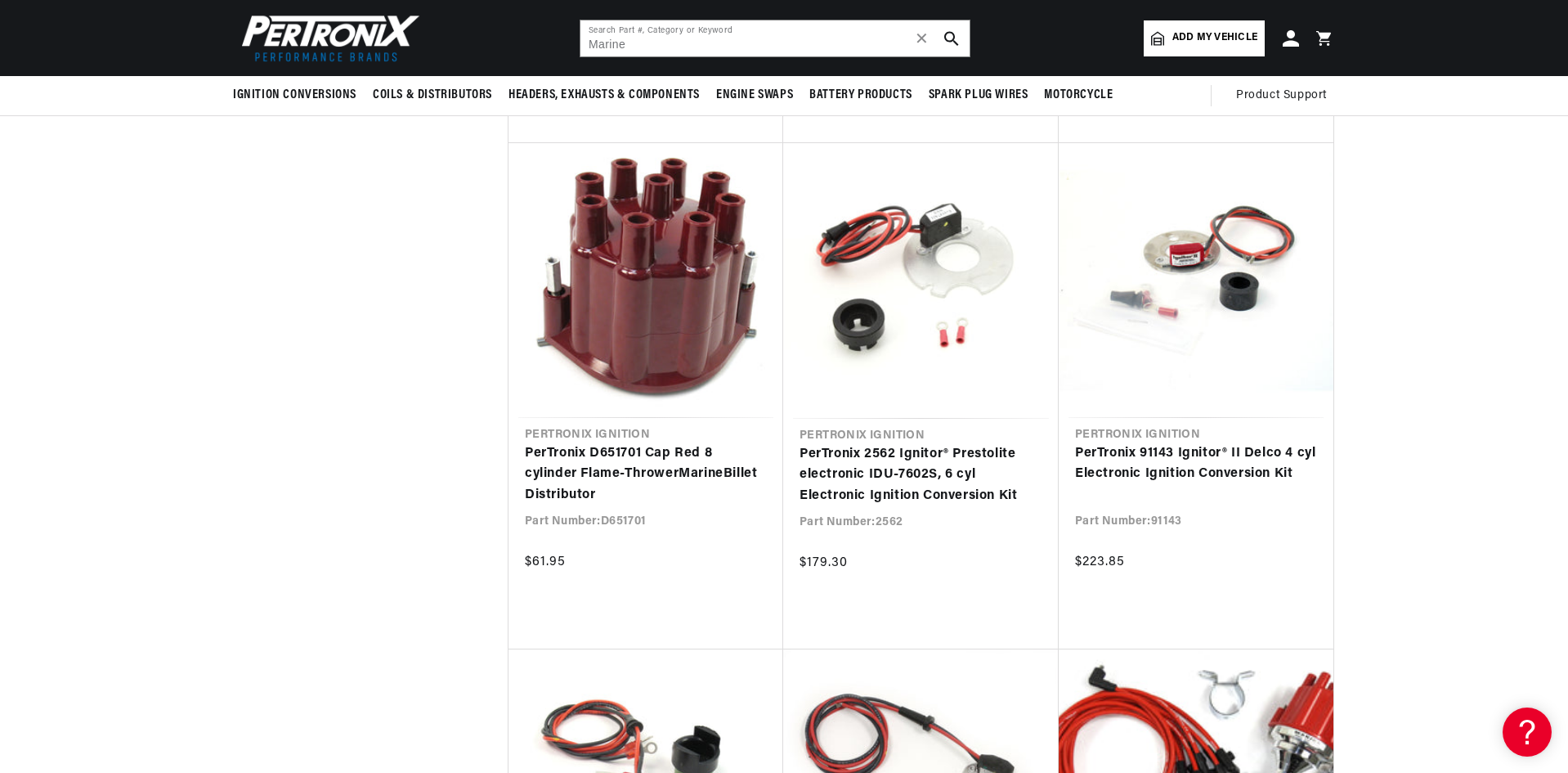
scroll to position [21793, 0]
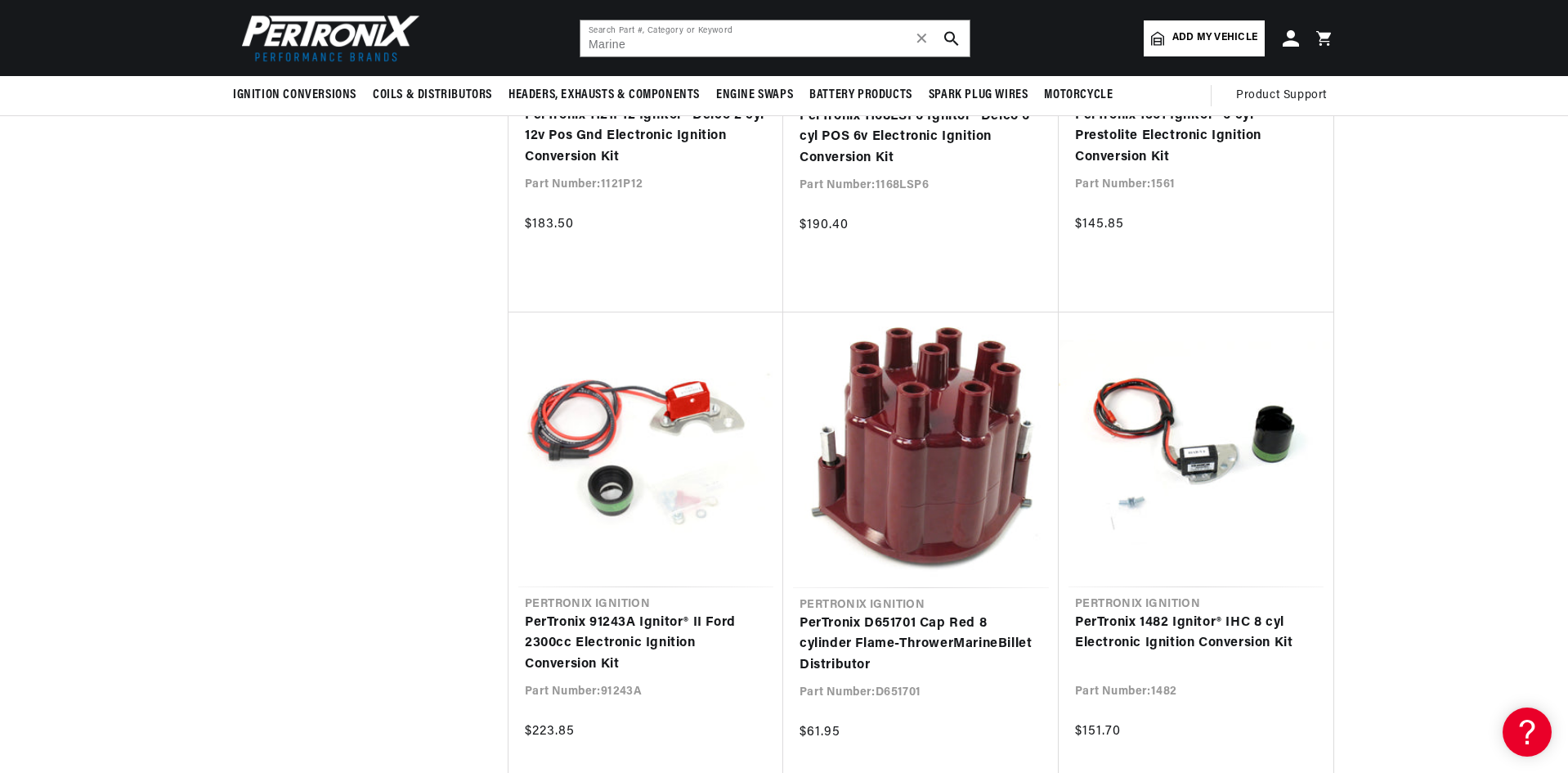
click at [1562, 82] on div "Ignition Conversions Shop by Feature Ignitor© The Original Ignitor© Ignitor© II…" at bounding box center [784, 96] width 1568 height 39
click at [1560, 73] on div "BETTER SEARCH RESULTS Add your vehicle's year, make, and model to find parts be…" at bounding box center [784, 38] width 1568 height 76
click at [1566, 81] on div "Ignition Conversions Shop by Feature Ignitor© The Original Ignitor© Ignitor© II…" at bounding box center [784, 96] width 1568 height 39
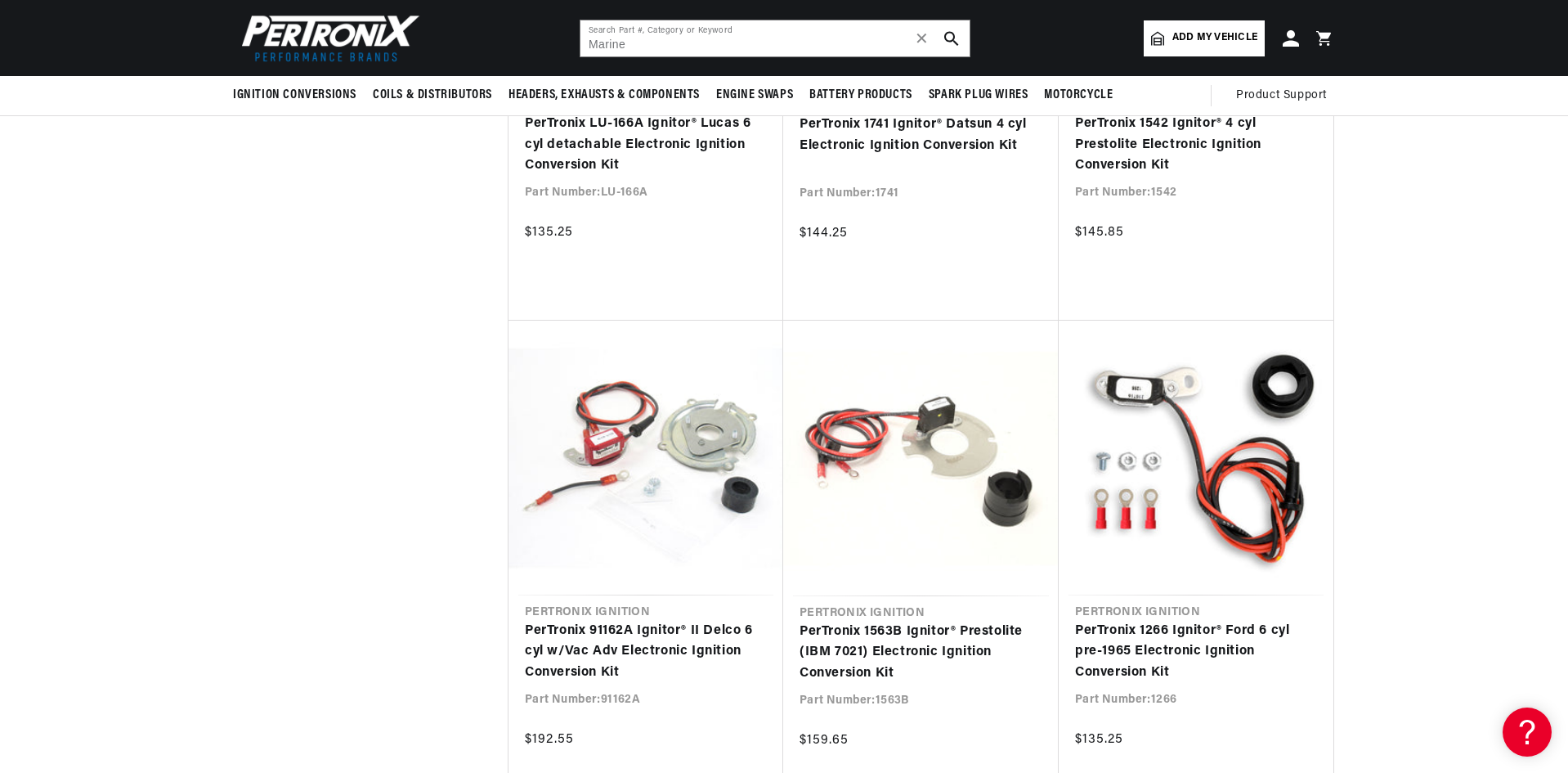
click at [1559, 22] on div "BETTER SEARCH RESULTS Add your vehicle's year, make, and model to find parts be…" at bounding box center [784, 38] width 1568 height 76
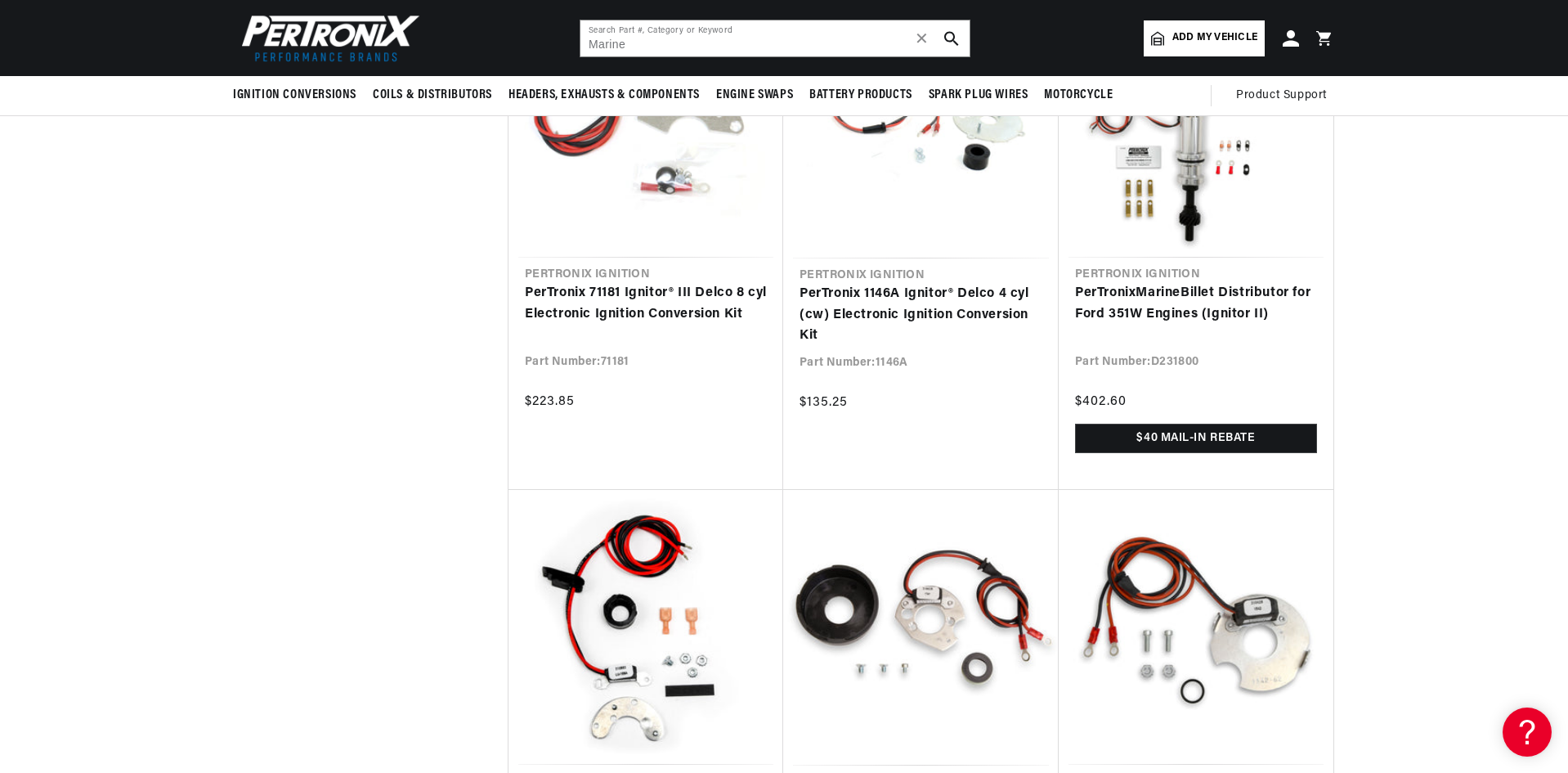
click at [1561, 18] on div "BETTER SEARCH RESULTS Add your vehicle's year, make, and model to find parts be…" at bounding box center [784, 38] width 1568 height 76
click at [1557, 18] on div "BETTER SEARCH RESULTS Add your vehicle's year, make, and model to find parts be…" at bounding box center [784, 38] width 1568 height 76
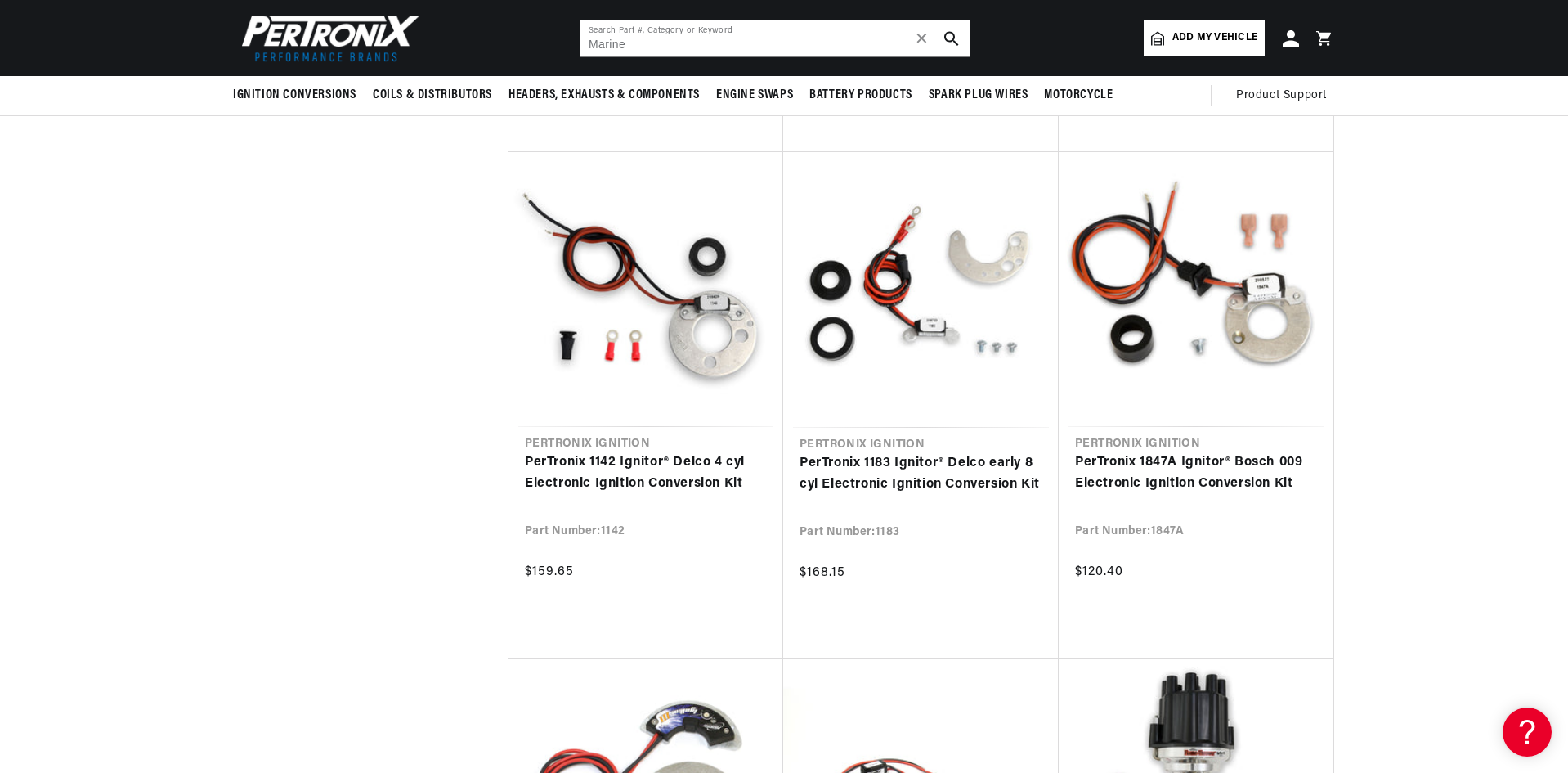
scroll to position [1507, 0]
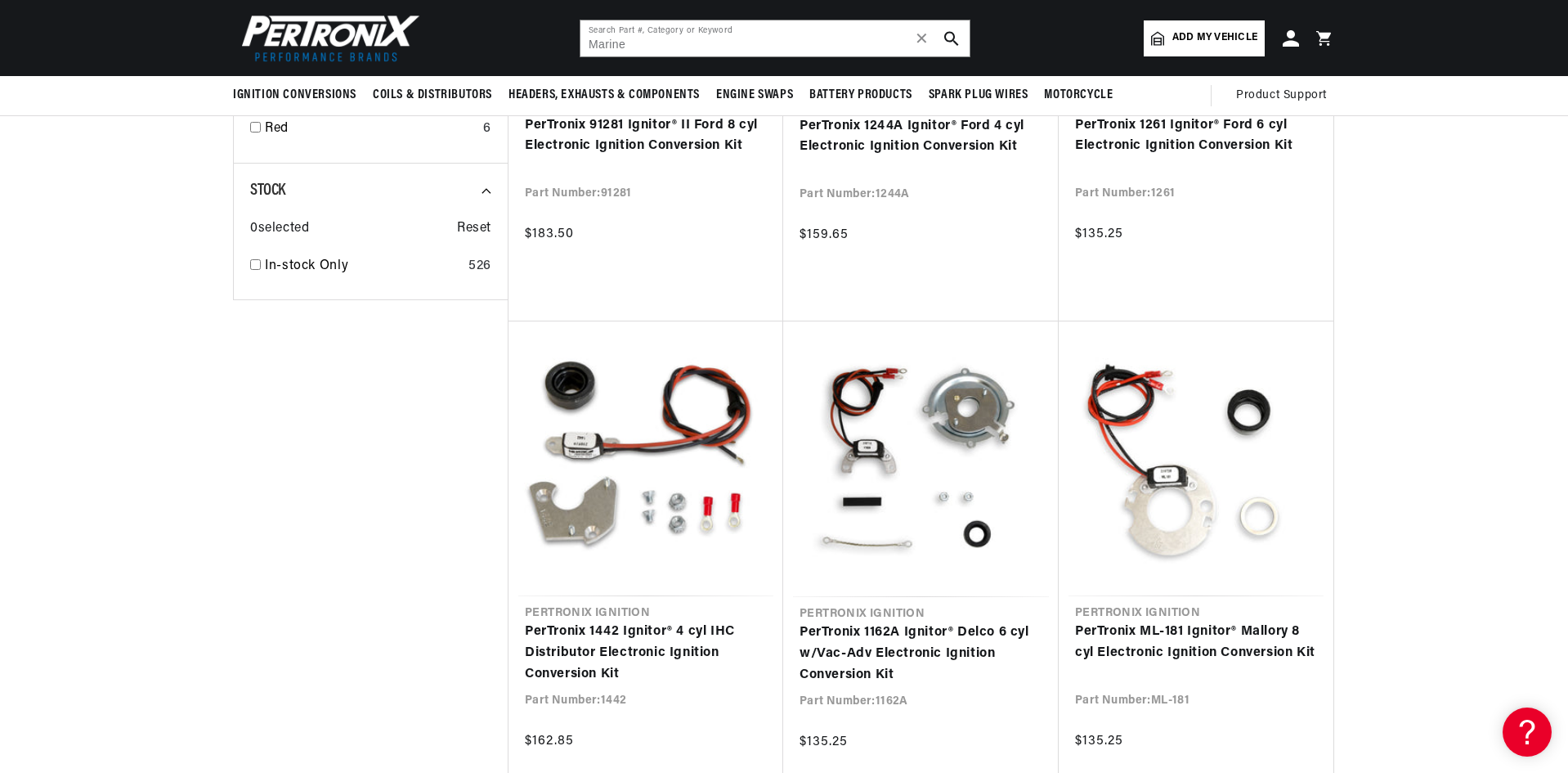
click at [1565, 18] on div "BETTER SEARCH RESULTS Add your vehicle's year, make, and model to find parts be…" at bounding box center [784, 38] width 1568 height 76
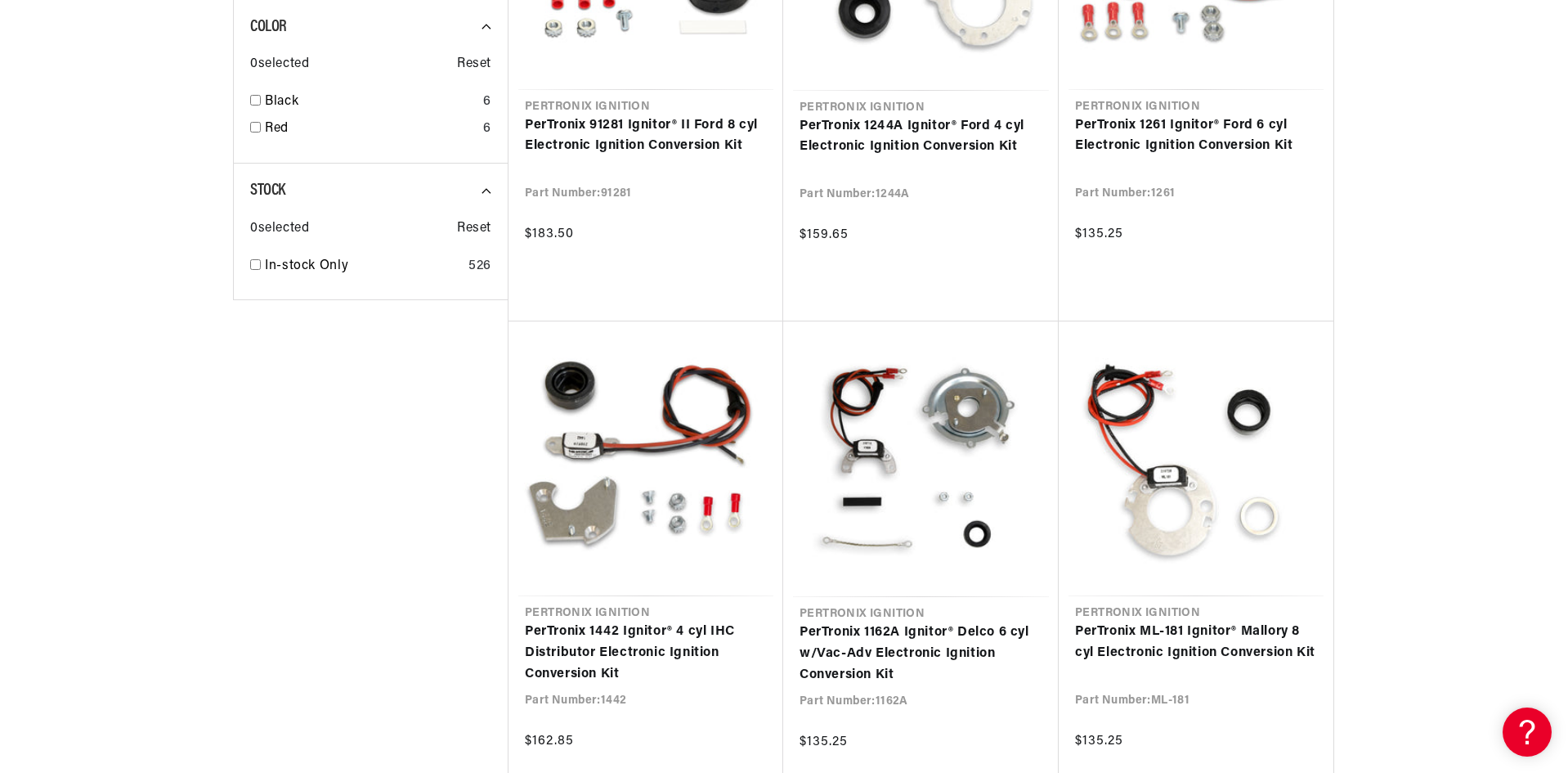
scroll to position [2183, 0]
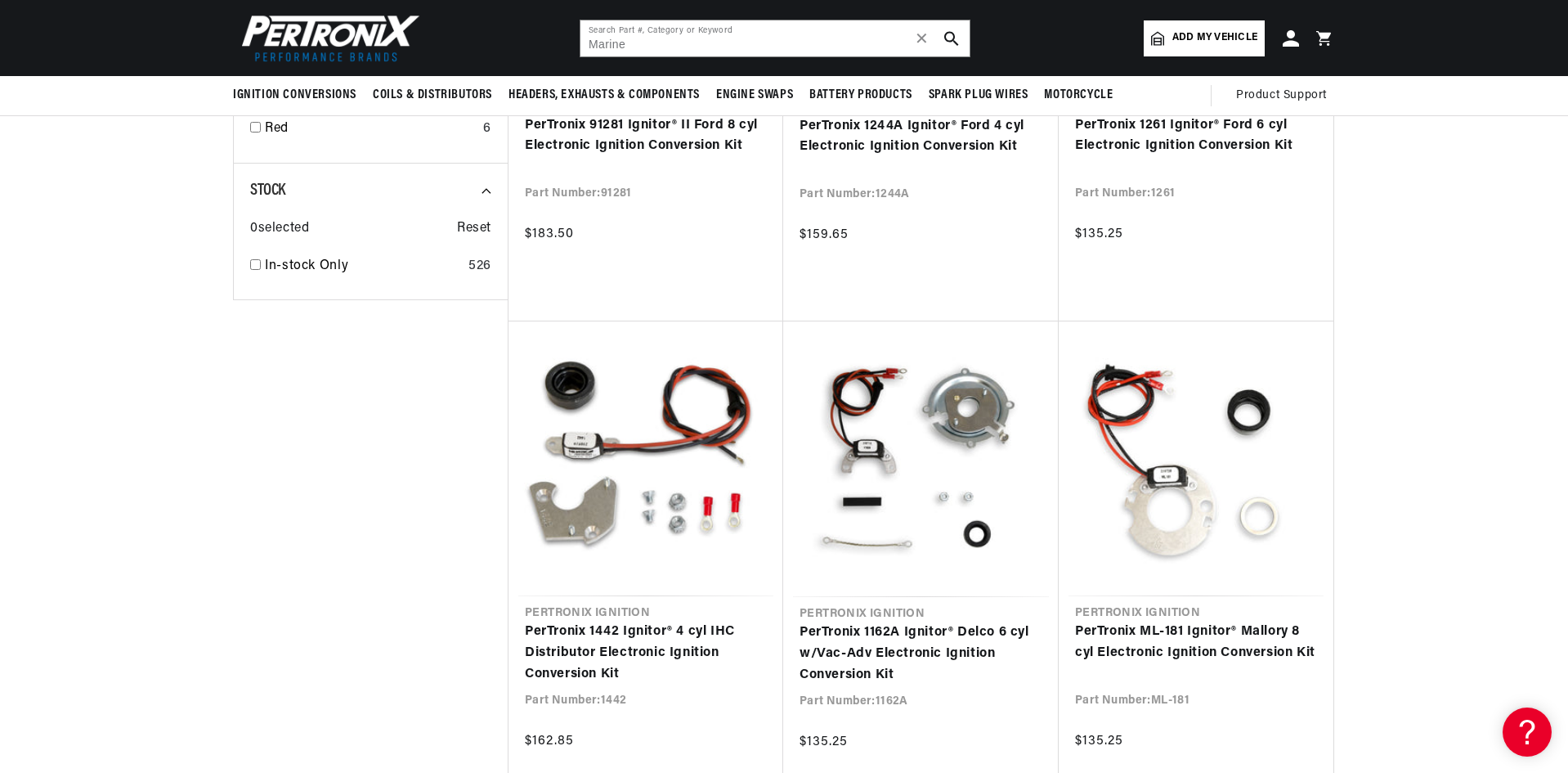
scroll to position [0, 611]
click at [1560, 65] on div "BETTER SEARCH RESULTS Add your vehicle's year, make, and model to find parts be…" at bounding box center [784, 38] width 1568 height 76
